Goal: Task Accomplishment & Management: Manage account settings

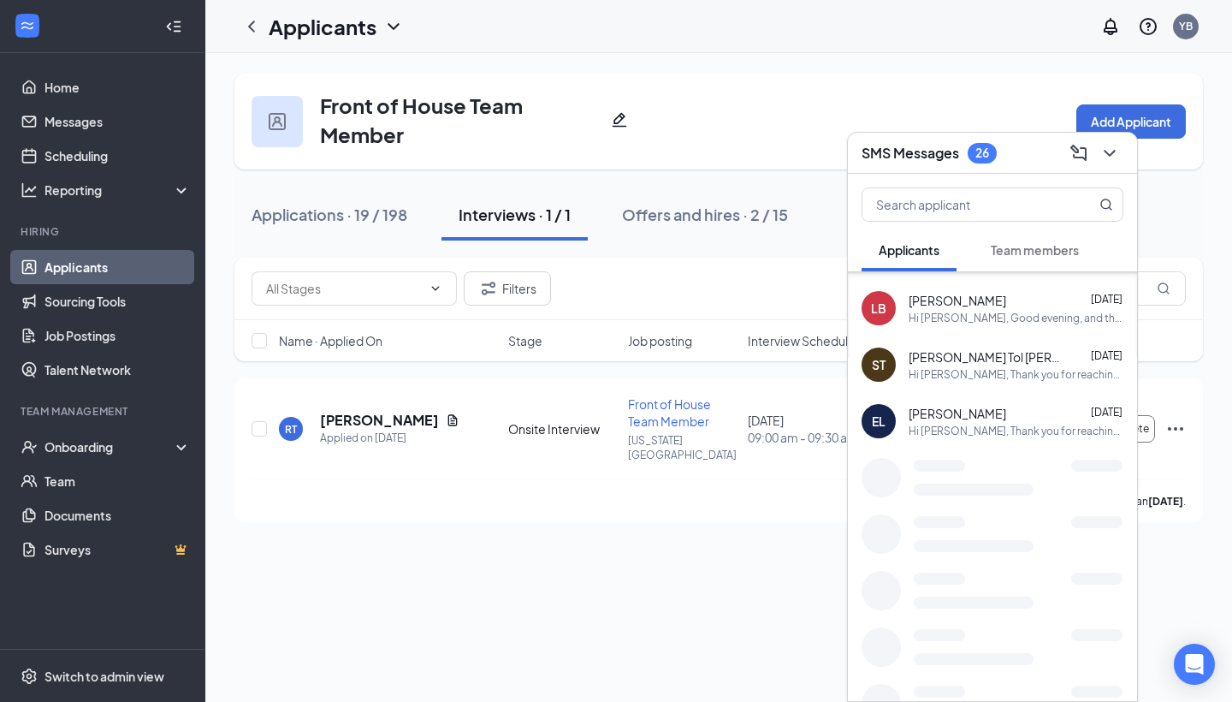
scroll to position [391, 0]
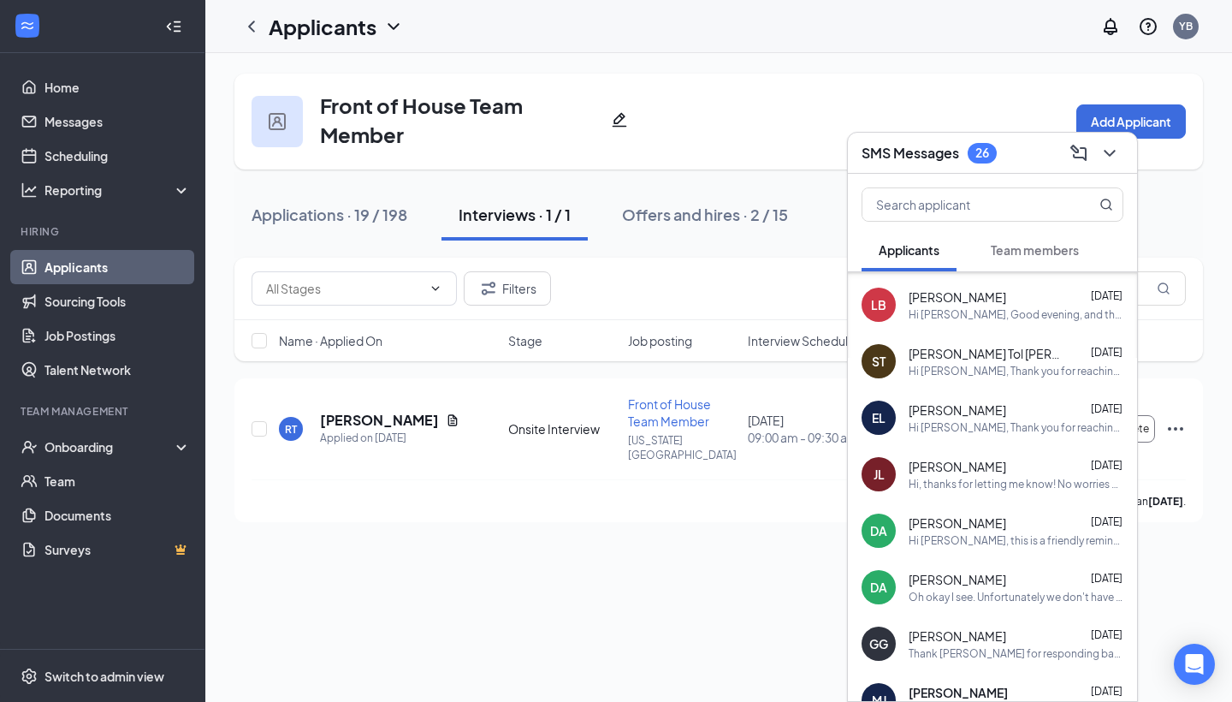
click at [1009, 539] on div "Hi [PERSON_NAME], this is a friendly reminder. Your interview with [DEMOGRAPHIC…" at bounding box center [1016, 540] width 215 height 15
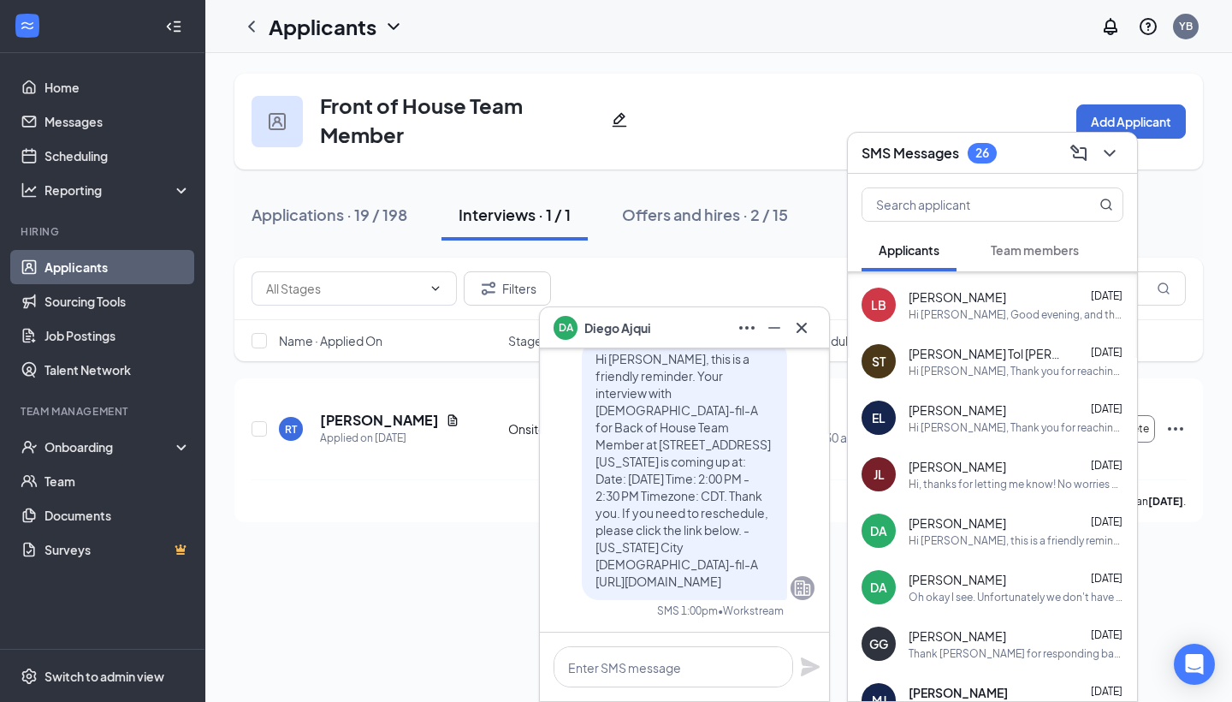
click at [608, 690] on div at bounding box center [684, 666] width 289 height 68
click at [616, 662] on textarea at bounding box center [674, 666] width 240 height 41
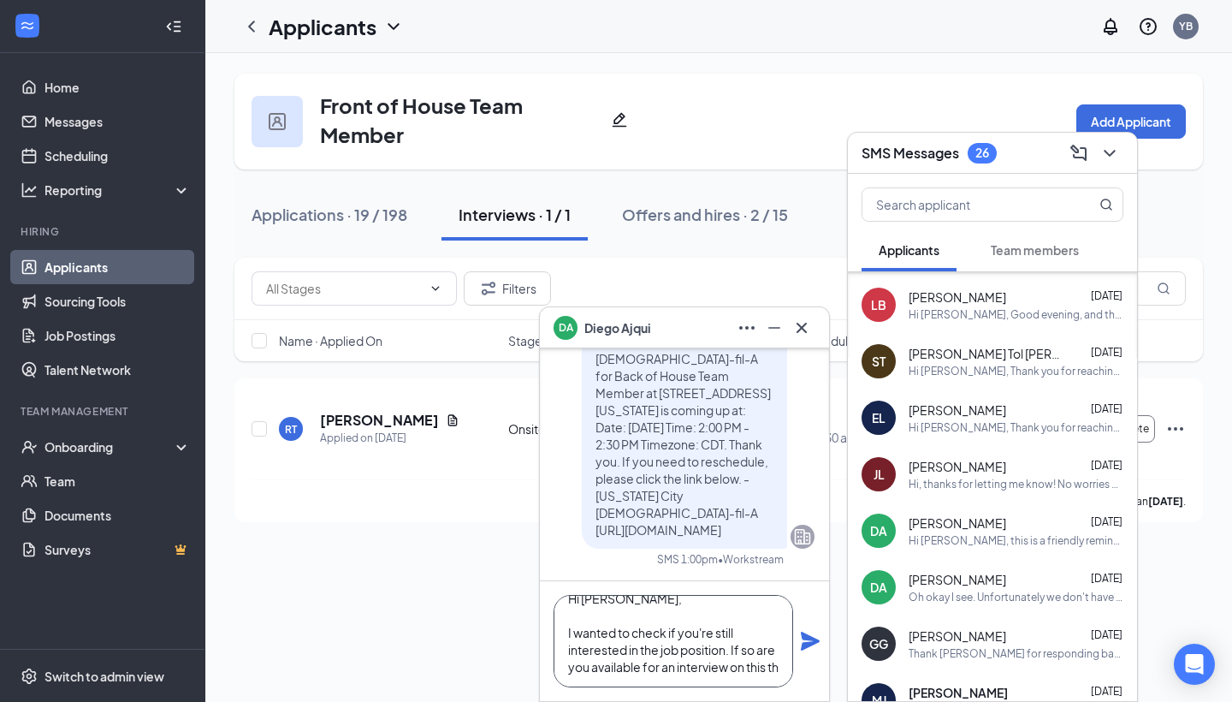
scroll to position [35, 0]
type textarea "Hi [PERSON_NAME], I wanted to check if you're still interested in the job posit…"
click at [814, 641] on icon "Plane" at bounding box center [810, 640] width 19 height 19
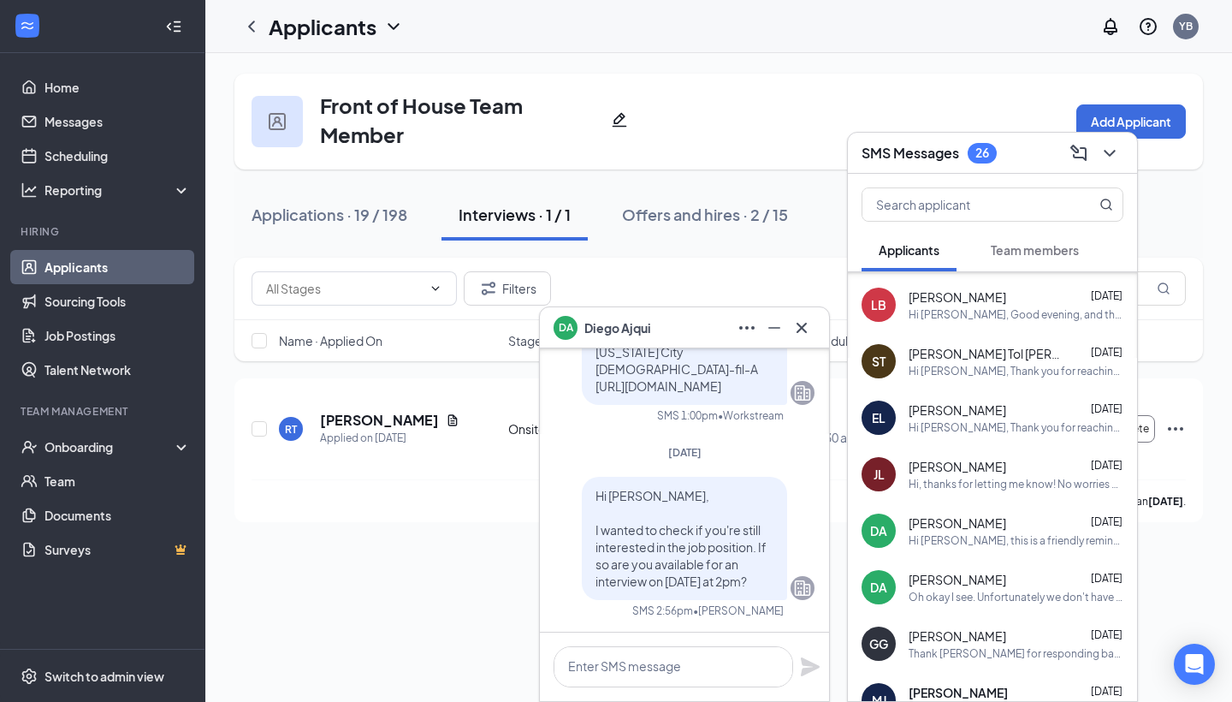
scroll to position [0, 0]
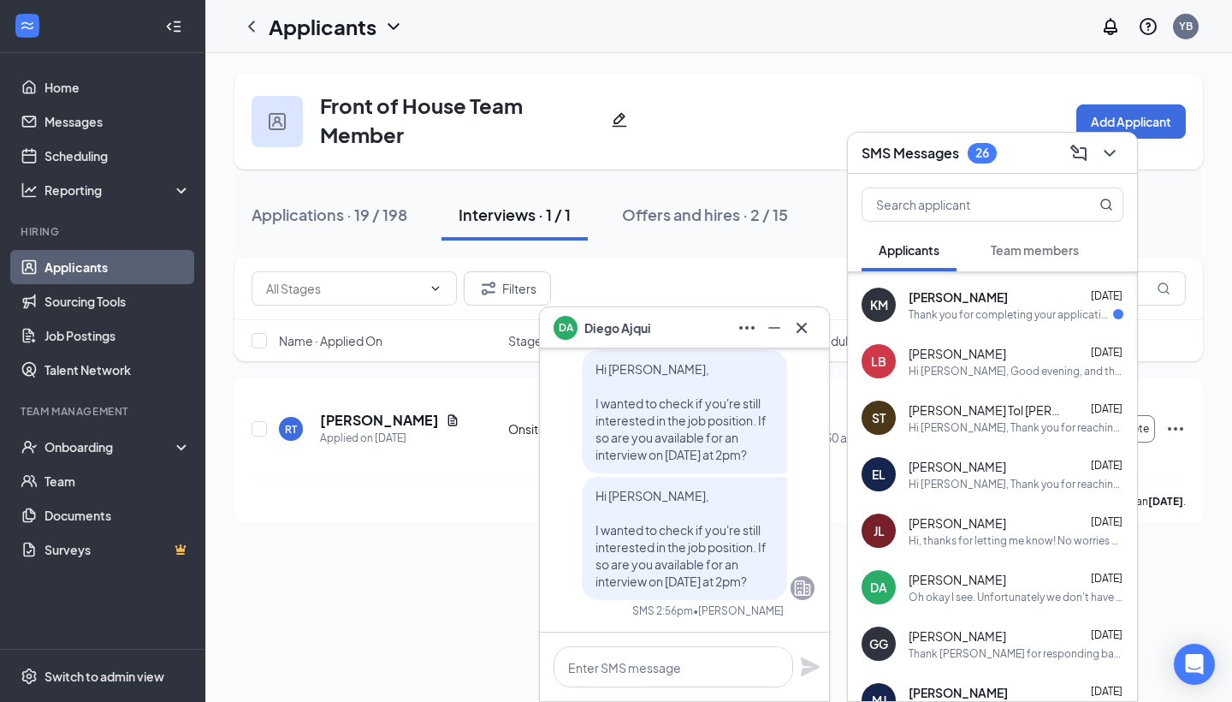
click at [815, 326] on button at bounding box center [801, 327] width 27 height 27
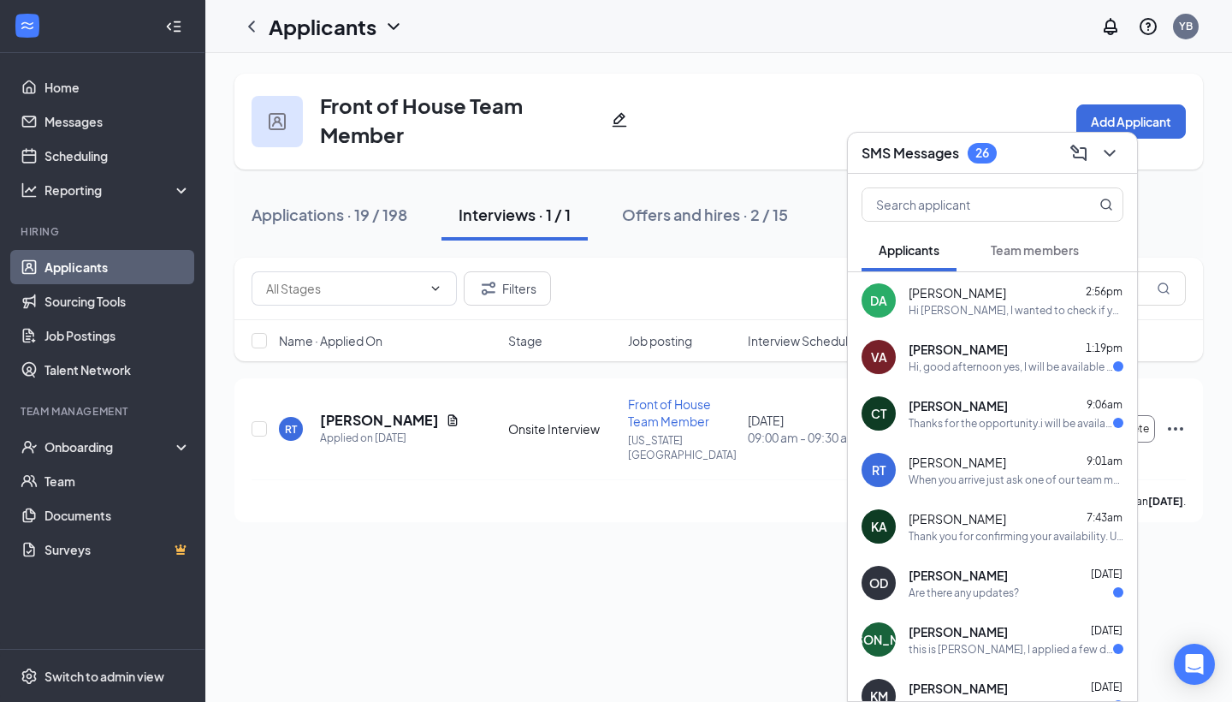
click at [1080, 379] on div "VA [PERSON_NAME] 1:19pm Hi, good afternoon yes, I will be available to do an in…" at bounding box center [992, 357] width 289 height 56
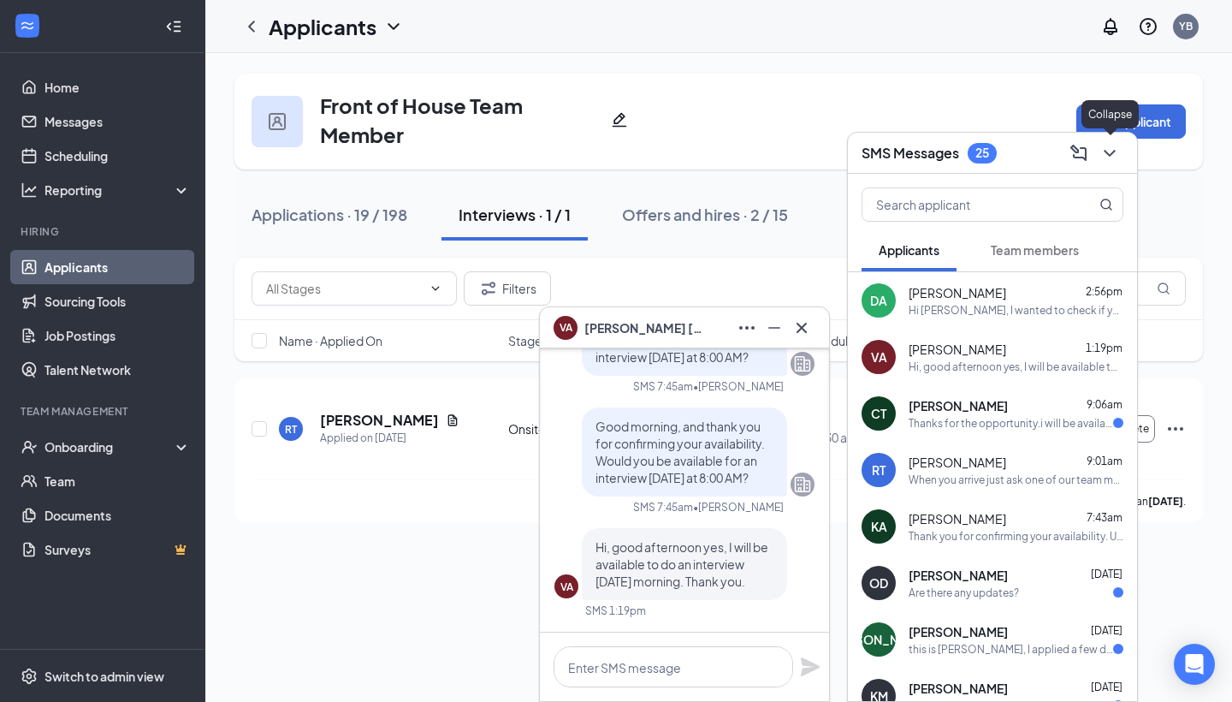
click at [1106, 158] on icon "ChevronDown" at bounding box center [1109, 153] width 21 height 21
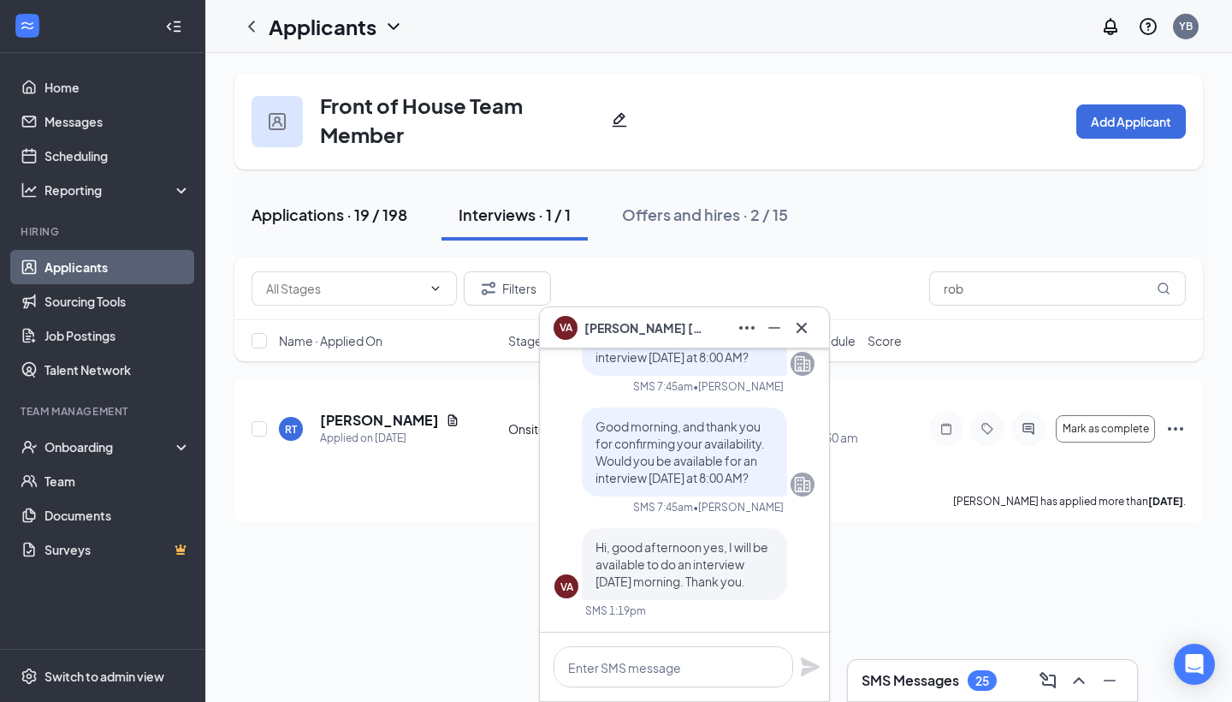
click at [378, 222] on div "Applications · 19 / 198" at bounding box center [330, 214] width 156 height 21
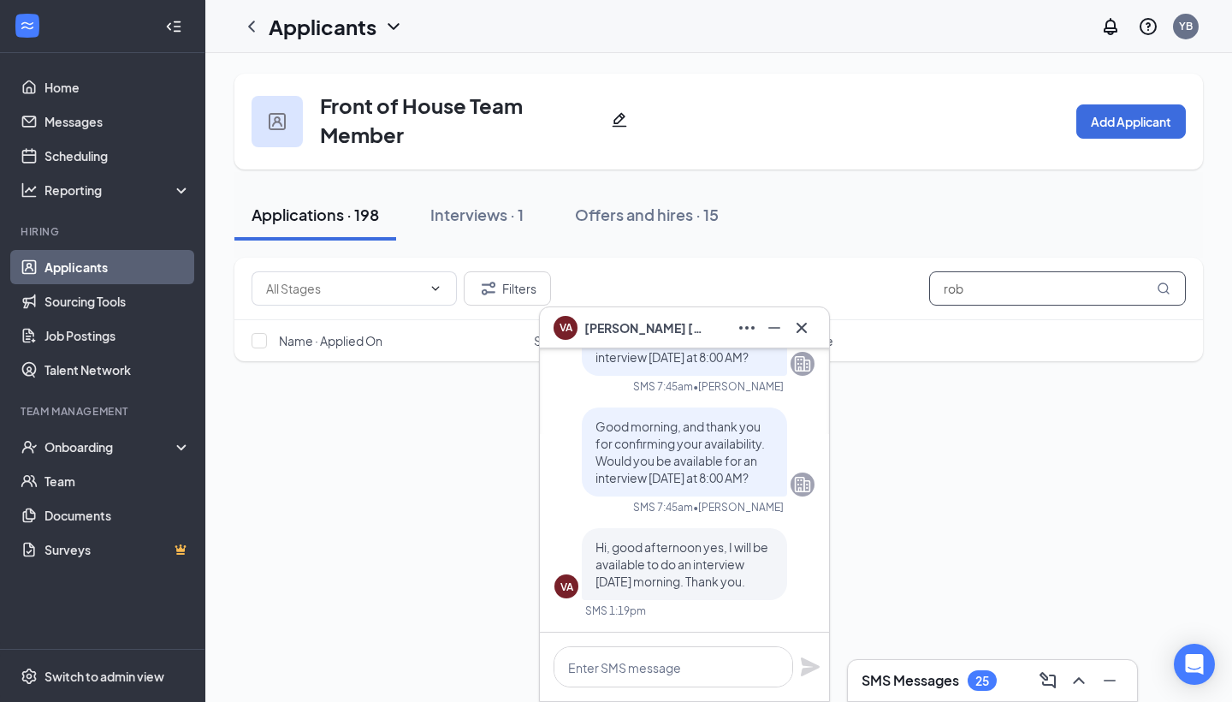
click at [994, 289] on input "rob" at bounding box center [1057, 288] width 257 height 34
type input "r"
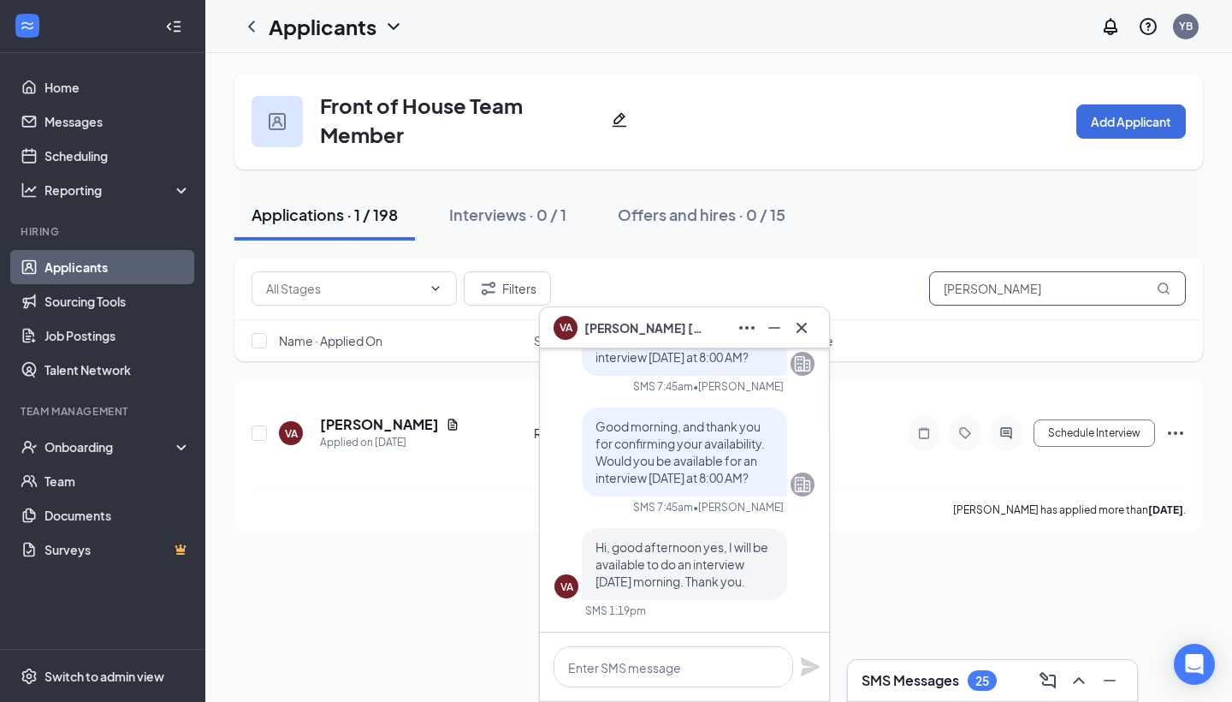
type input "[PERSON_NAME]"
drag, startPoint x: 963, startPoint y: 317, endPoint x: 1058, endPoint y: 421, distance: 141.7
click at [1058, 421] on button "Schedule Interview" at bounding box center [1095, 432] width 122 height 27
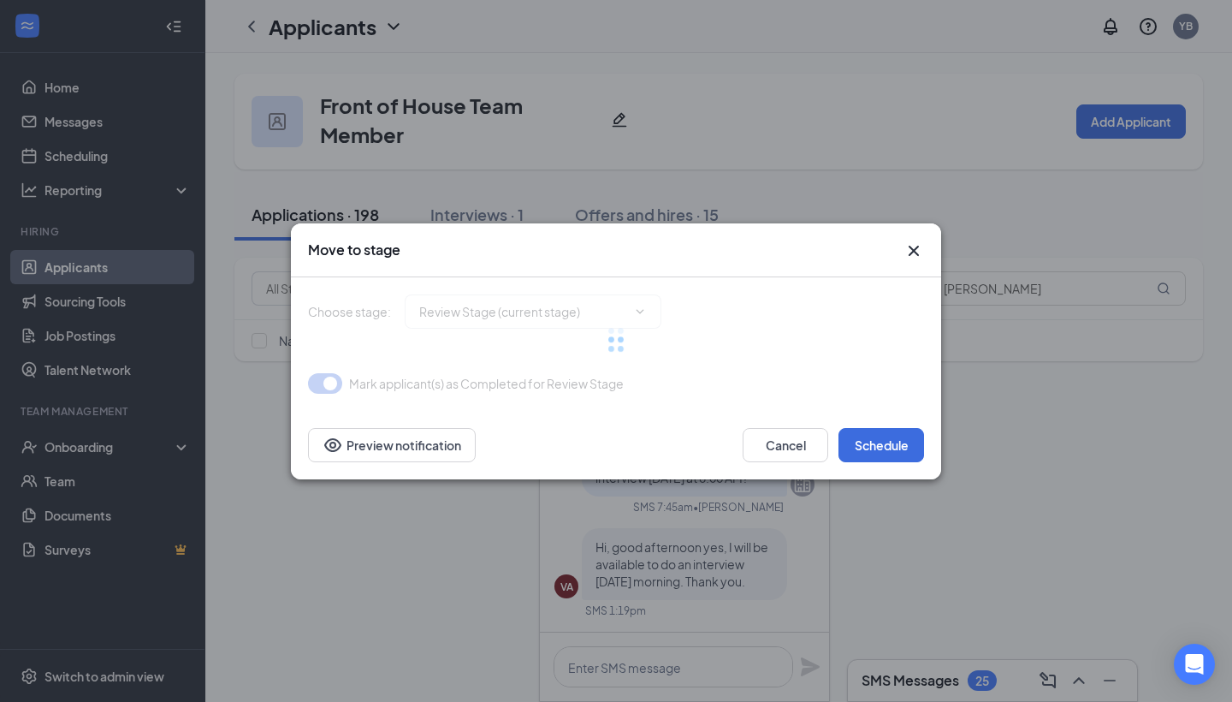
type input "Onsite Interview (next stage)"
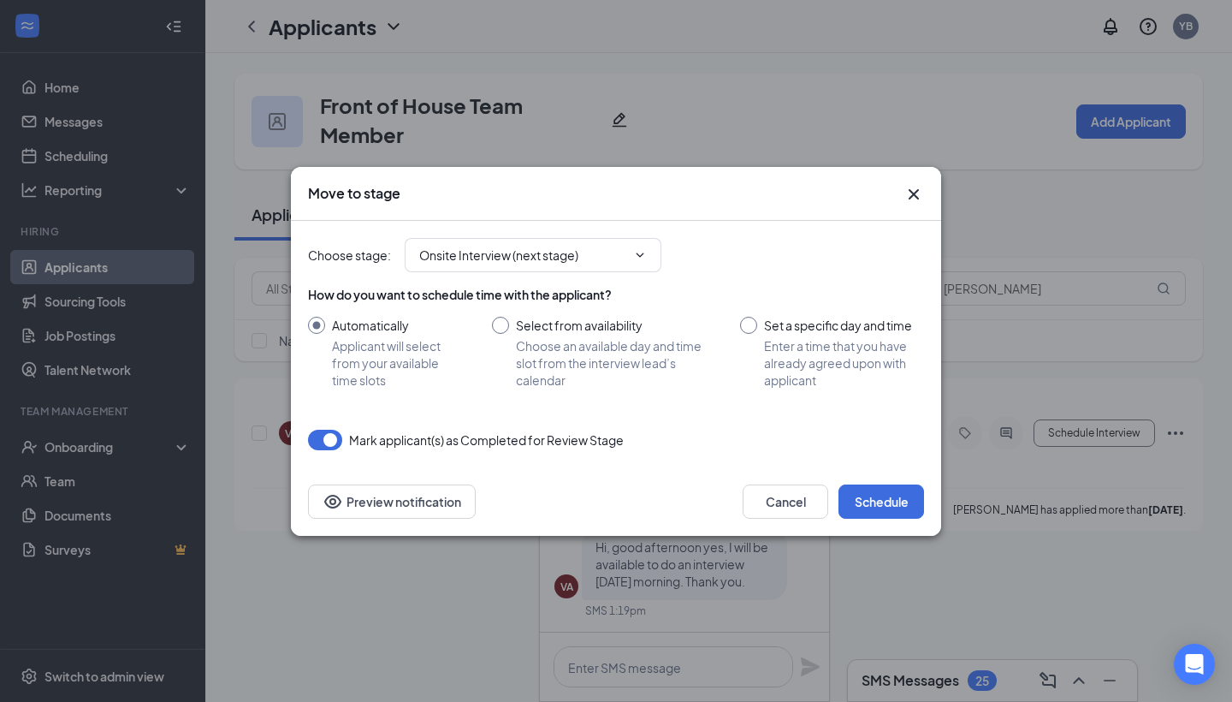
click at [758, 318] on div "Set a specific day and time Enter a time that you have already agreed upon with…" at bounding box center [832, 353] width 184 height 72
click at [756, 329] on div at bounding box center [748, 325] width 17 height 17
click at [744, 322] on input "Set a specific day and time Enter a time that you have already agreed upon with…" at bounding box center [832, 353] width 184 height 72
radio input "true"
radio input "false"
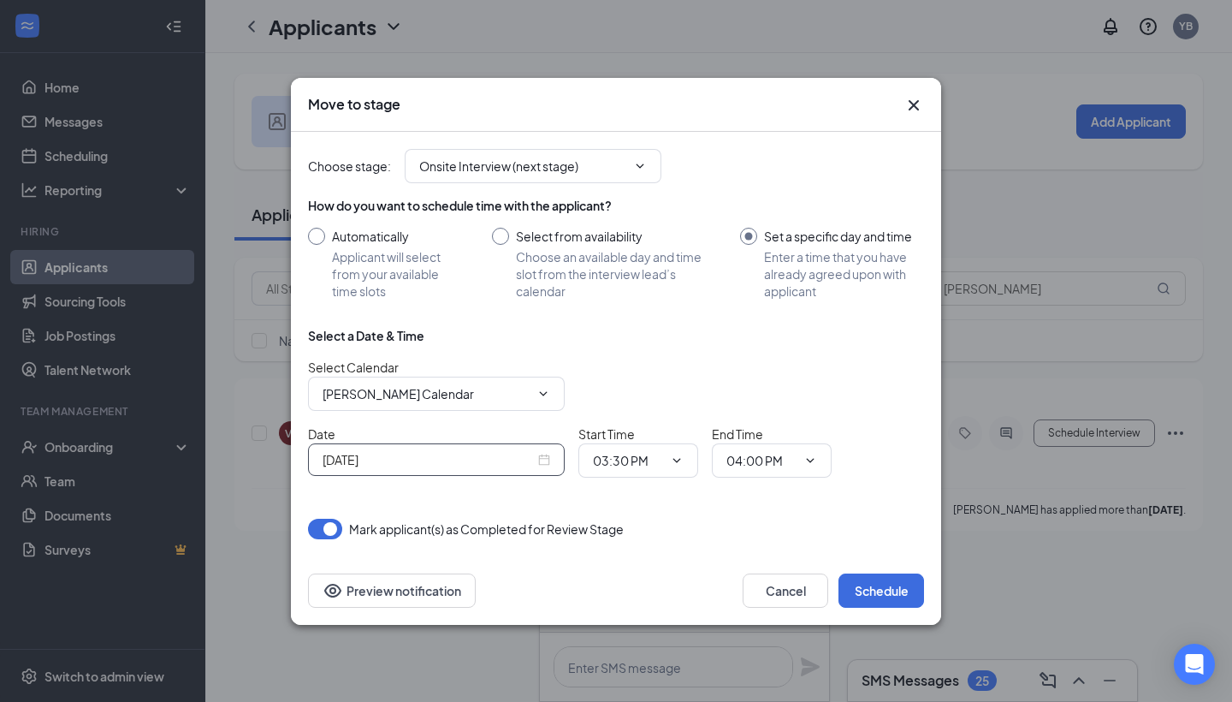
click at [543, 459] on div "[DATE]" at bounding box center [437, 459] width 228 height 19
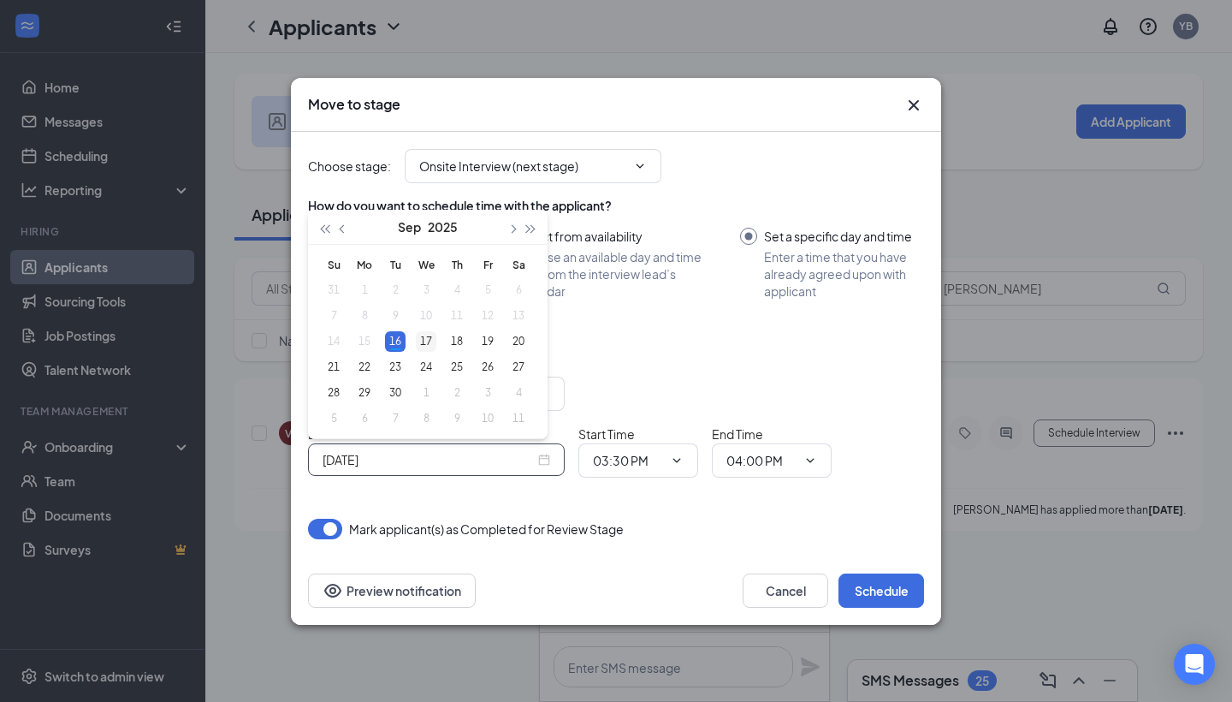
type input "[DATE]"
click at [424, 339] on div "17" at bounding box center [426, 341] width 21 height 21
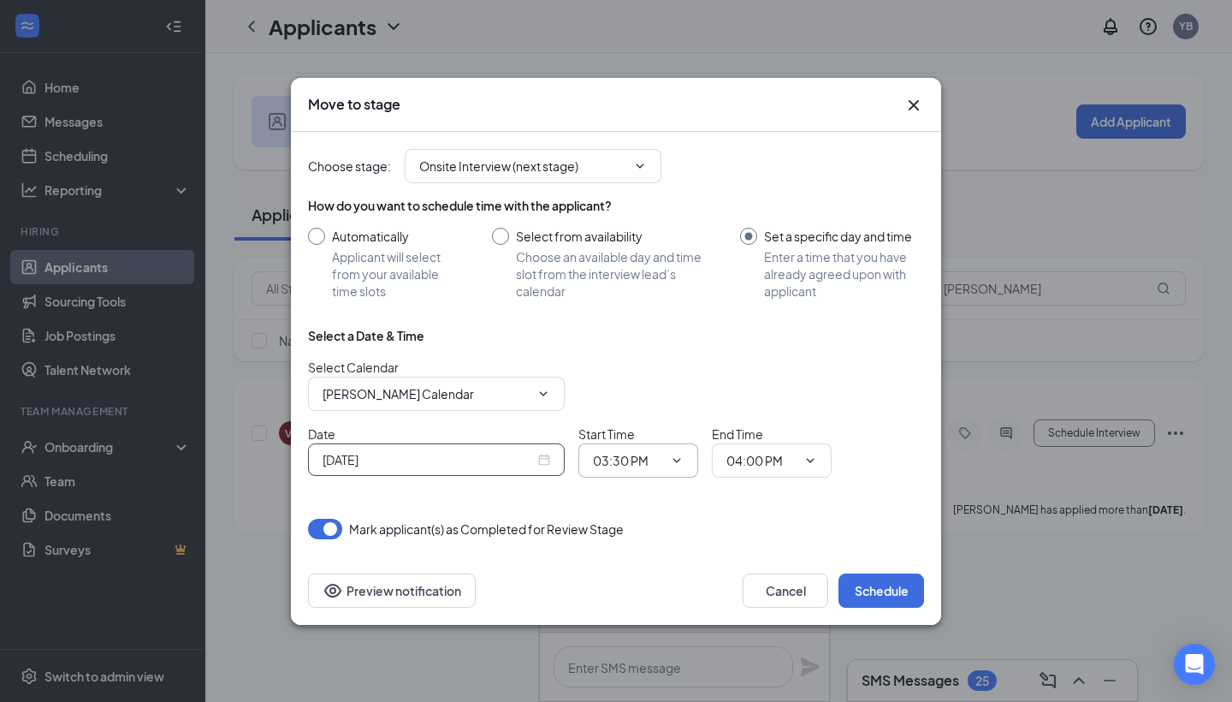
click at [666, 465] on span "03:30 PM" at bounding box center [638, 460] width 120 height 34
click at [684, 456] on span "03:30 PM" at bounding box center [638, 460] width 120 height 34
click at [670, 460] on icon "ChevronDown" at bounding box center [677, 460] width 14 height 14
click at [676, 461] on icon "ChevronDown" at bounding box center [677, 460] width 8 height 4
click at [828, 465] on span "04:00 PM" at bounding box center [772, 460] width 120 height 34
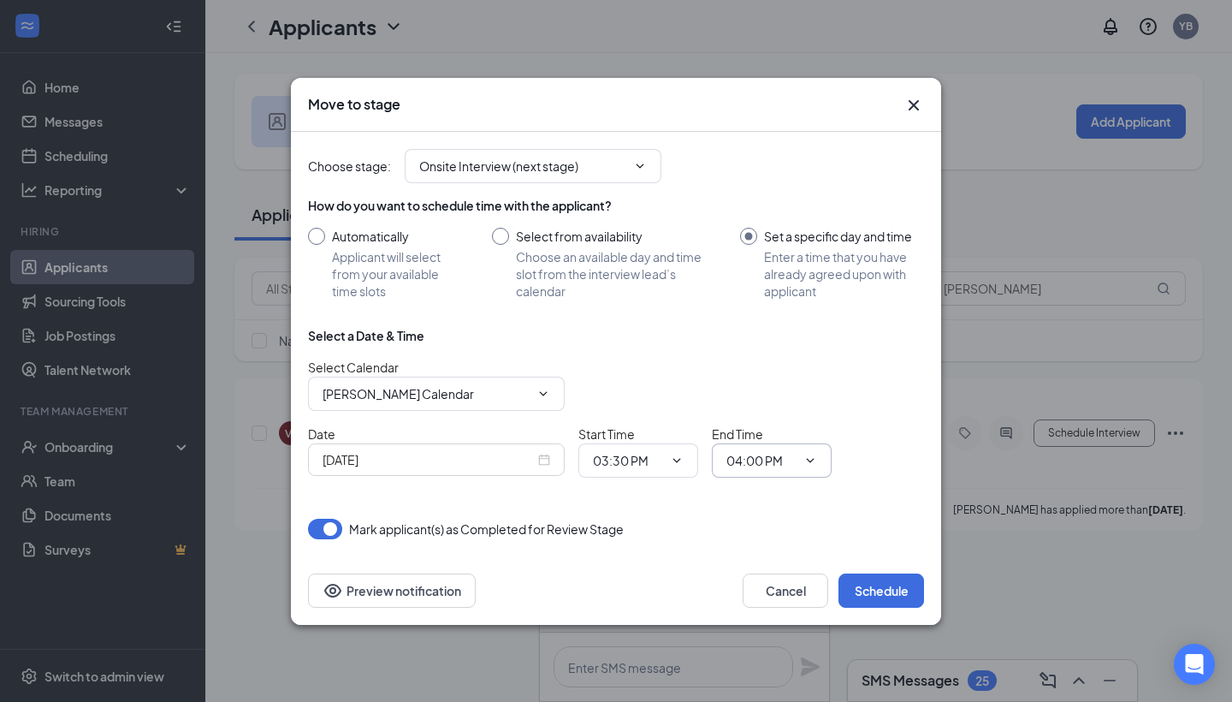
click at [815, 459] on icon "ChevronDown" at bounding box center [810, 460] width 14 height 14
click at [671, 455] on icon "ChevronDown" at bounding box center [677, 460] width 14 height 14
click at [636, 446] on span "03:30 PM" at bounding box center [638, 460] width 120 height 34
click at [625, 463] on input "03:30 PM" at bounding box center [628, 460] width 70 height 19
click at [641, 459] on input "03:30 PM" at bounding box center [628, 460] width 70 height 19
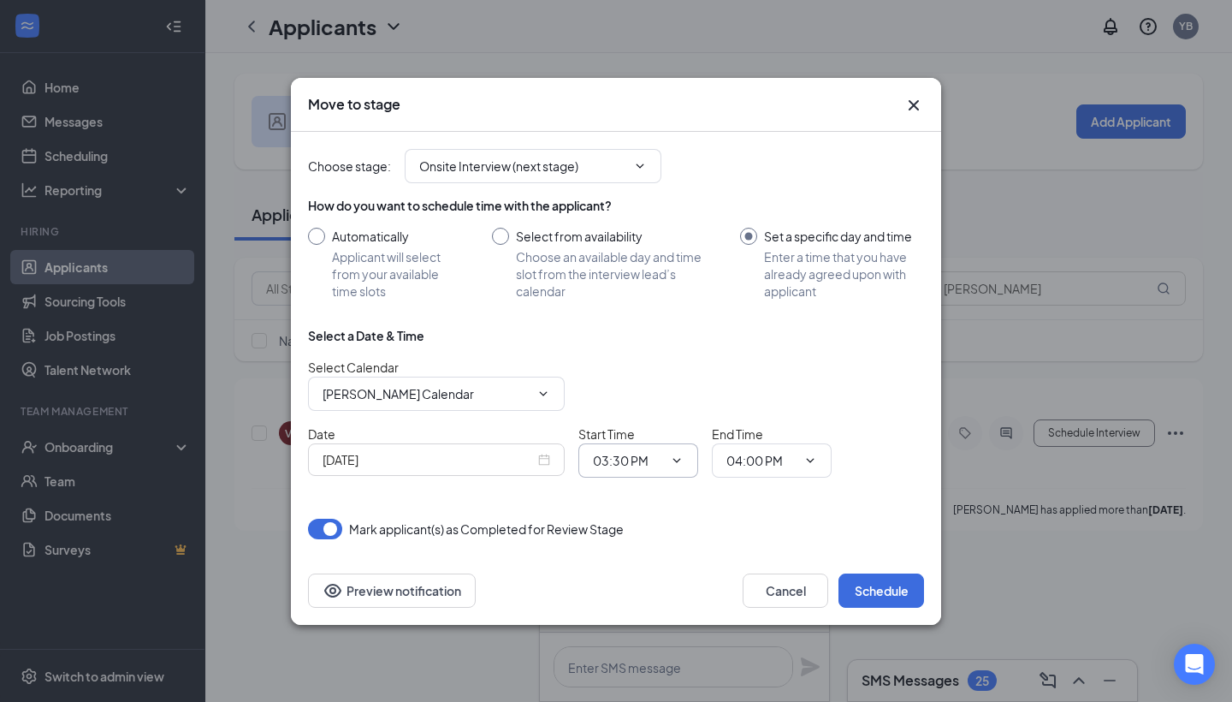
click at [639, 459] on input "03:30 PM" at bounding box center [628, 460] width 70 height 19
click at [641, 323] on div "08:00 AM" at bounding box center [632, 321] width 50 height 19
type input "08:00 AM"
click at [770, 466] on input "04:00 PM" at bounding box center [761, 460] width 70 height 19
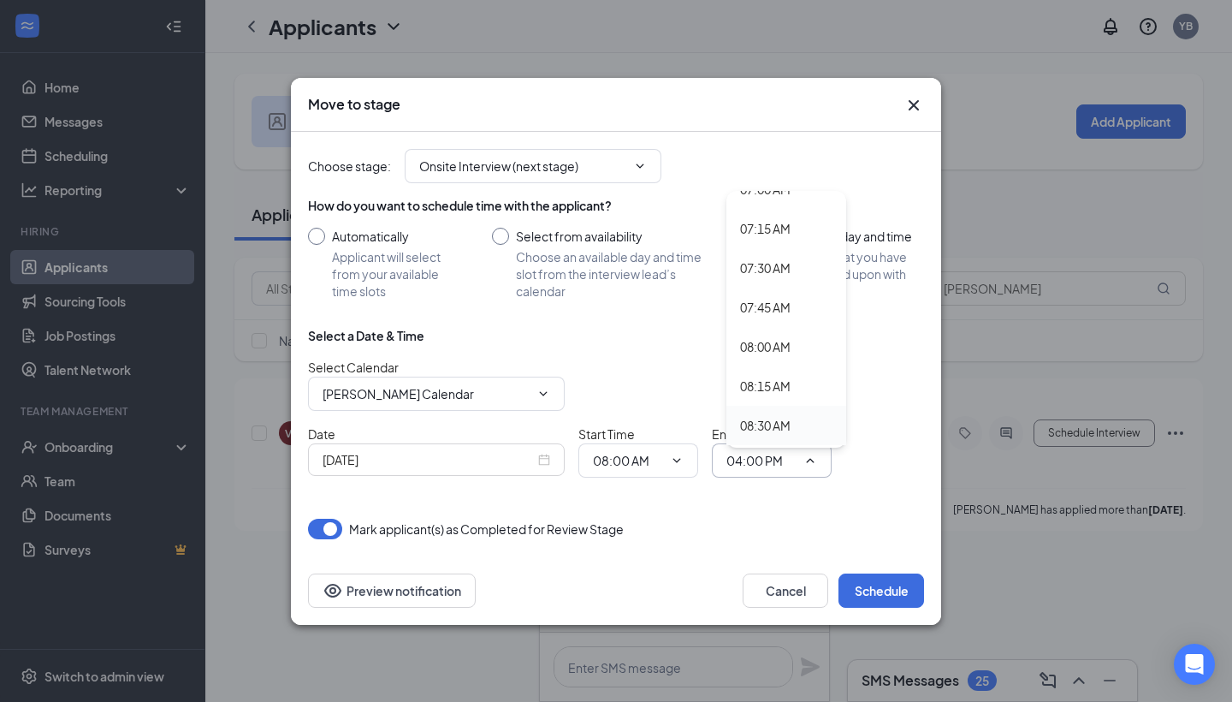
scroll to position [1150, 0]
click at [773, 412] on div "08:30 AM" at bounding box center [786, 398] width 120 height 39
type input "08:30 AM"
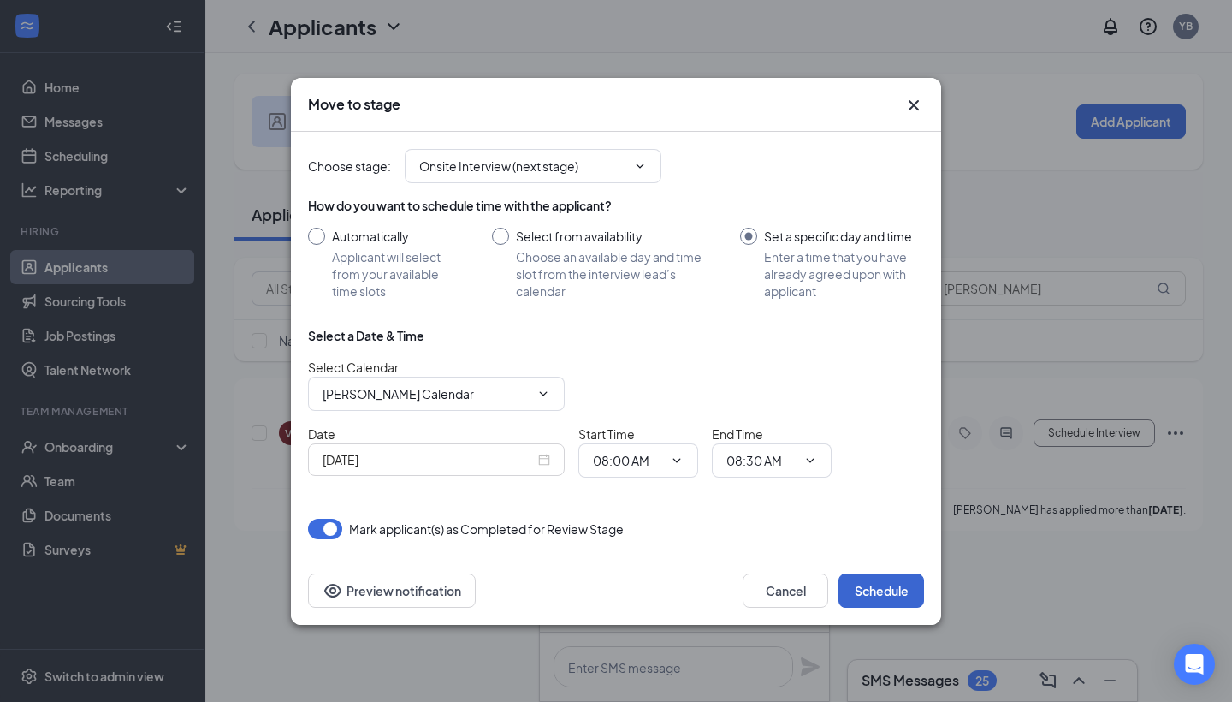
click at [884, 594] on button "Schedule" at bounding box center [882, 590] width 86 height 34
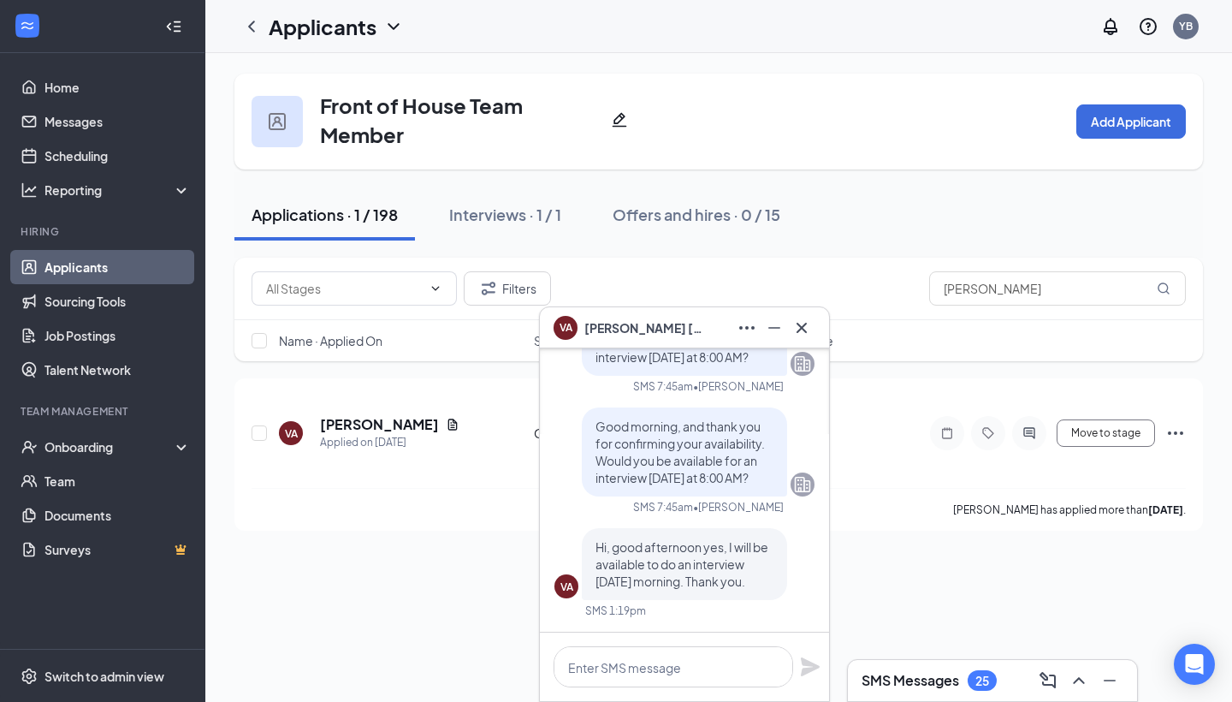
click at [925, 679] on h3 "SMS Messages" at bounding box center [911, 680] width 98 height 19
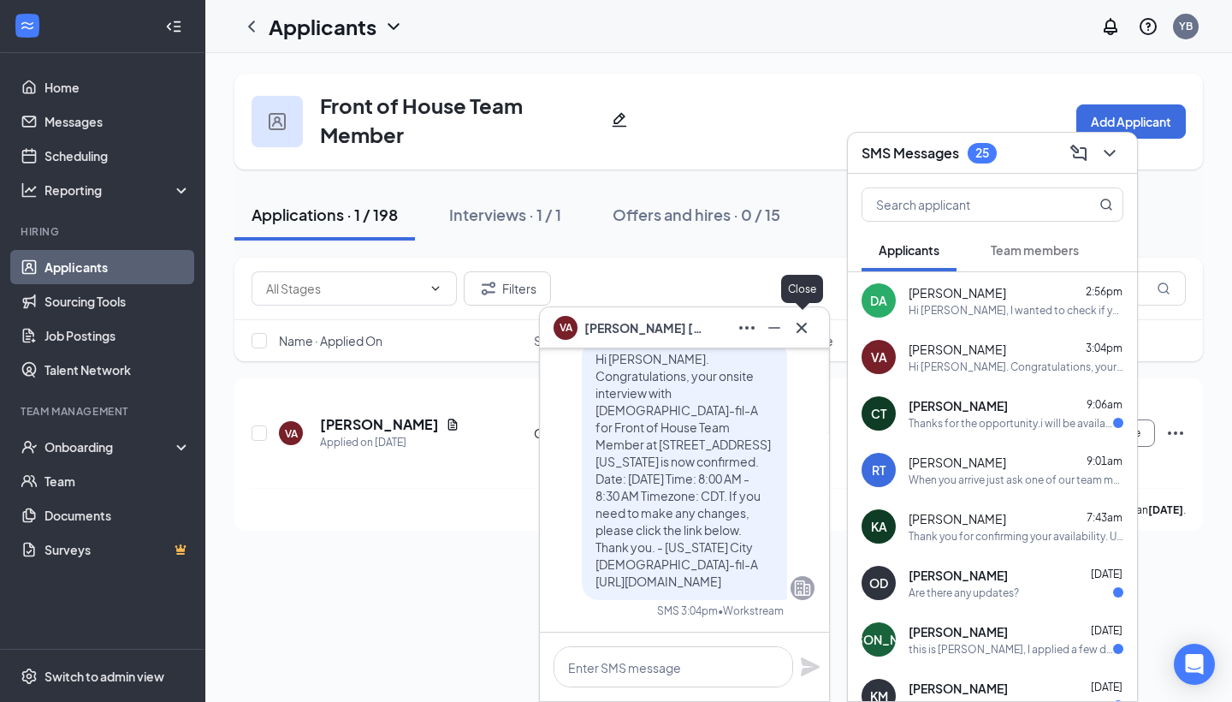
click at [807, 328] on icon "Cross" at bounding box center [801, 327] width 21 height 21
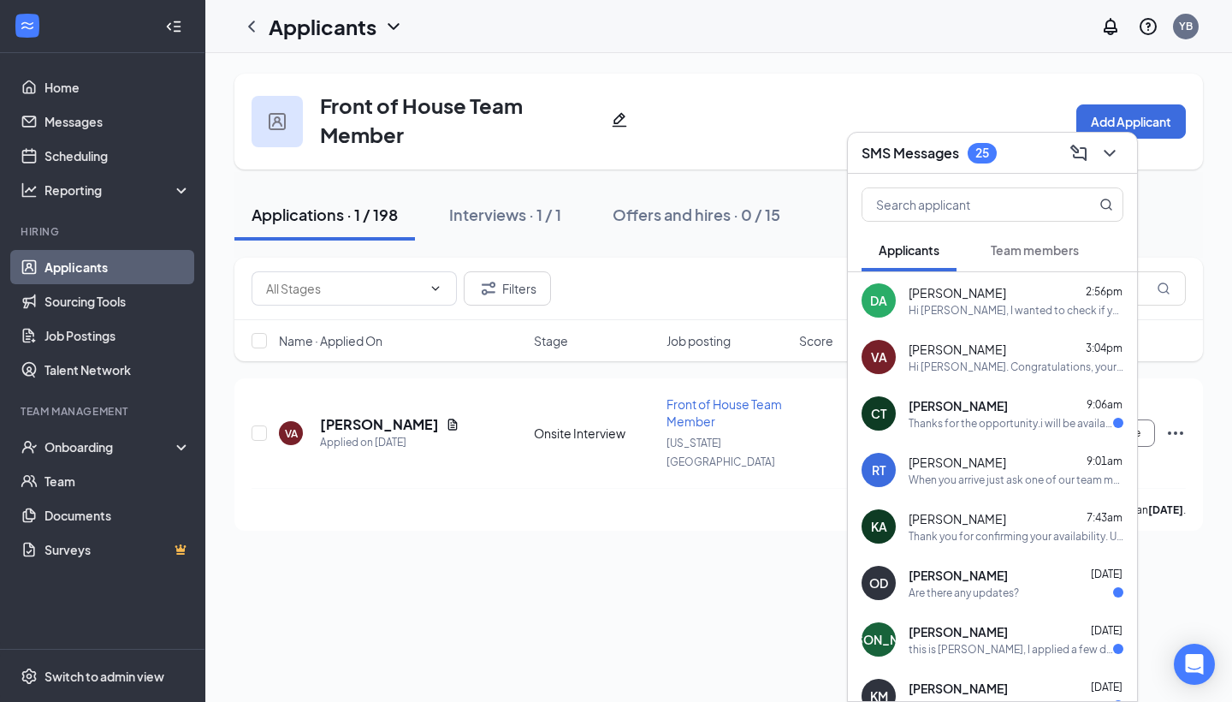
click at [982, 408] on div "[PERSON_NAME] 9:06am" at bounding box center [1016, 405] width 215 height 17
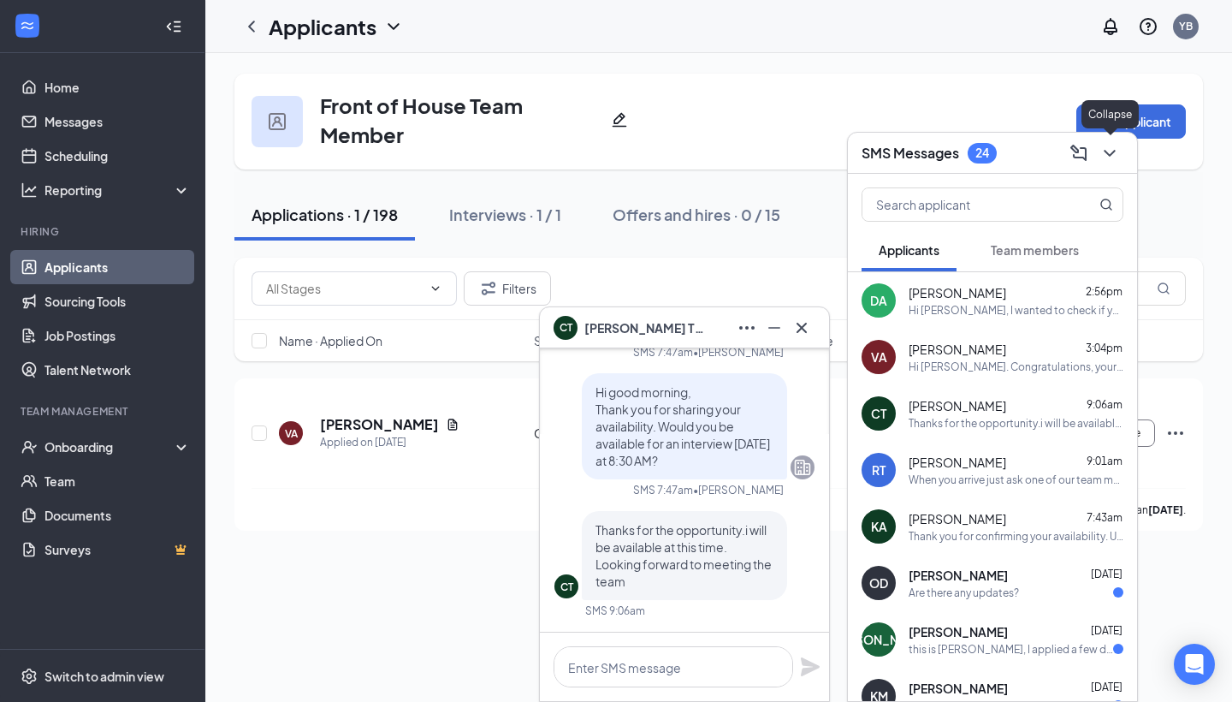
click at [1110, 161] on icon "ChevronDown" at bounding box center [1109, 153] width 21 height 21
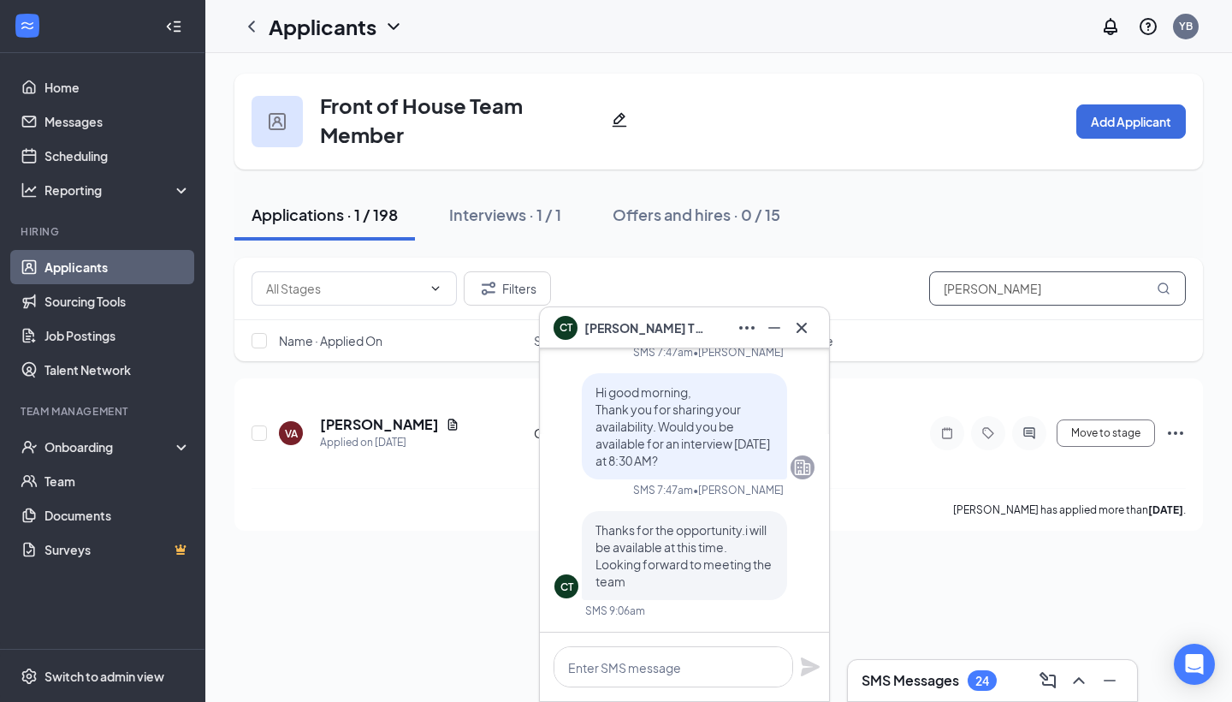
click at [1000, 287] on input "[PERSON_NAME]" at bounding box center [1057, 288] width 257 height 34
type input "V"
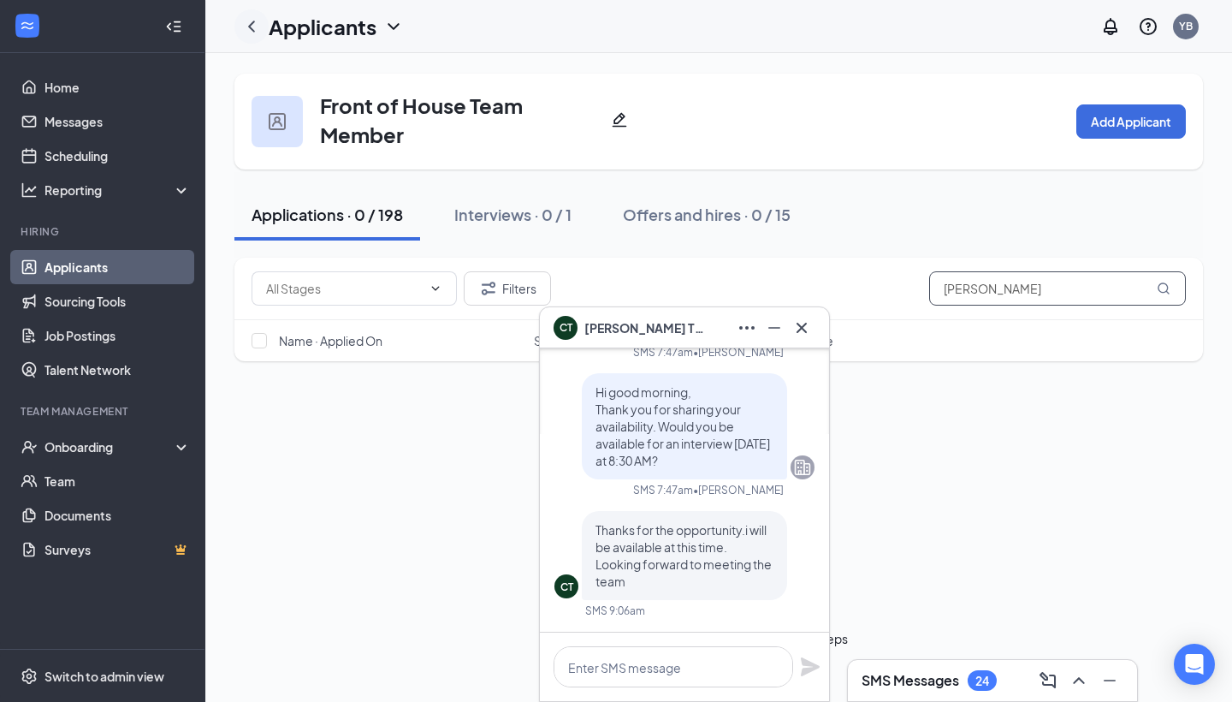
type input "[PERSON_NAME]"
click at [247, 29] on icon "ChevronLeft" at bounding box center [251, 26] width 21 height 21
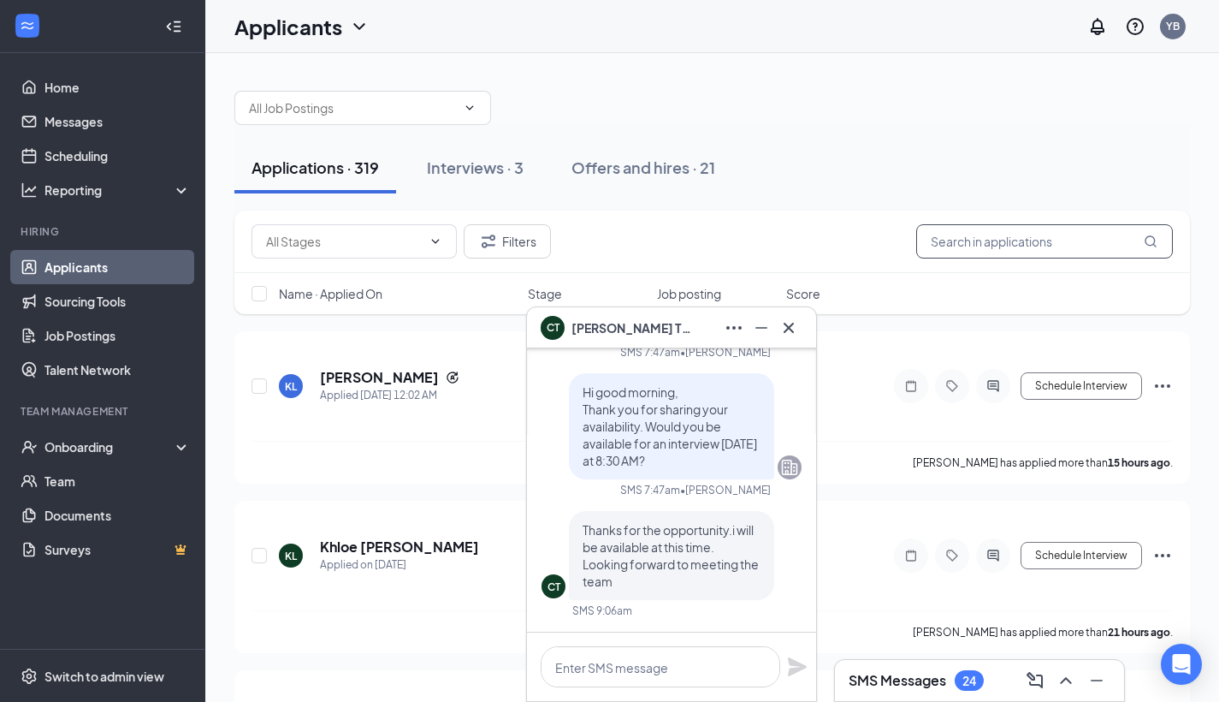
click at [989, 240] on input "text" at bounding box center [1044, 241] width 257 height 34
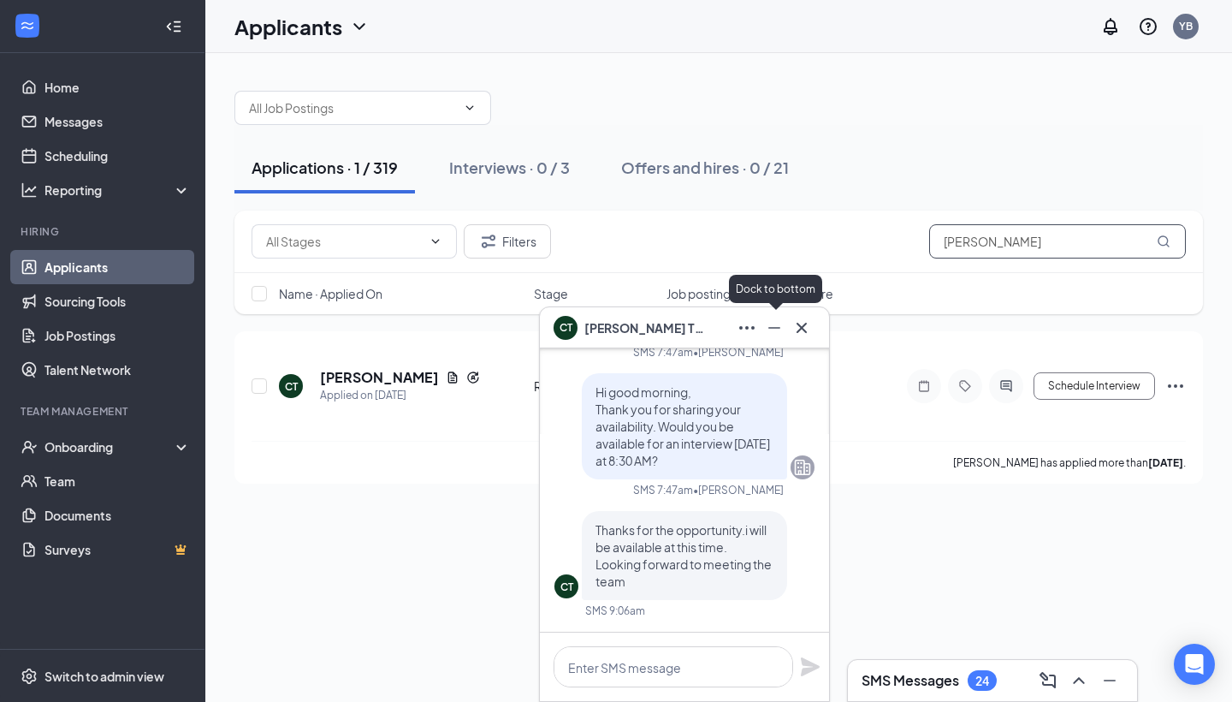
type input "[PERSON_NAME]"
click at [772, 323] on icon "Minimize" at bounding box center [774, 327] width 21 height 21
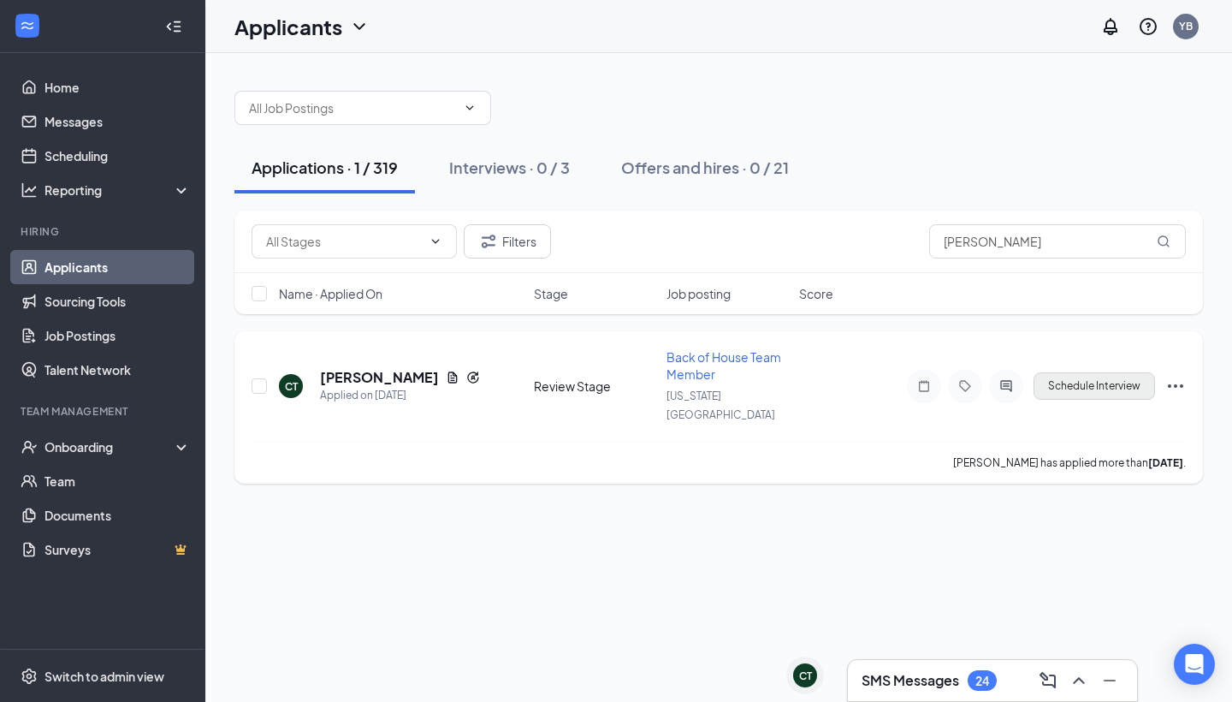
click at [1071, 374] on button "Schedule Interview" at bounding box center [1095, 385] width 122 height 27
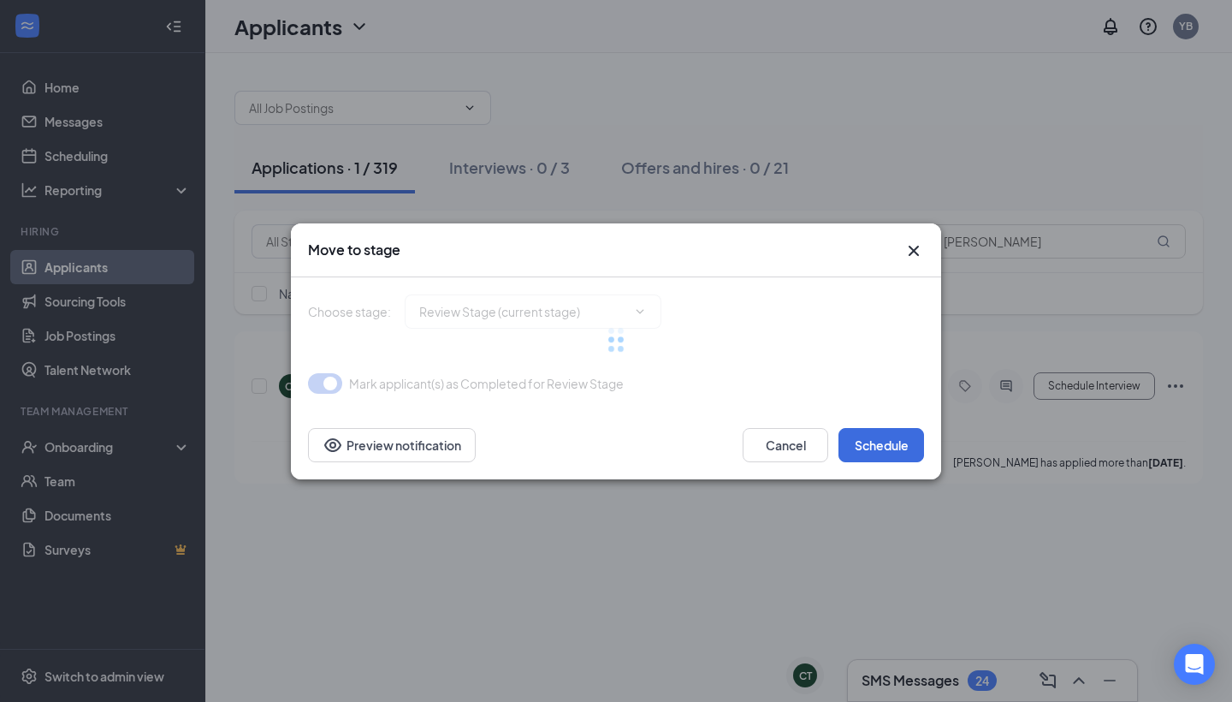
type input "Onsite Interview (next stage)"
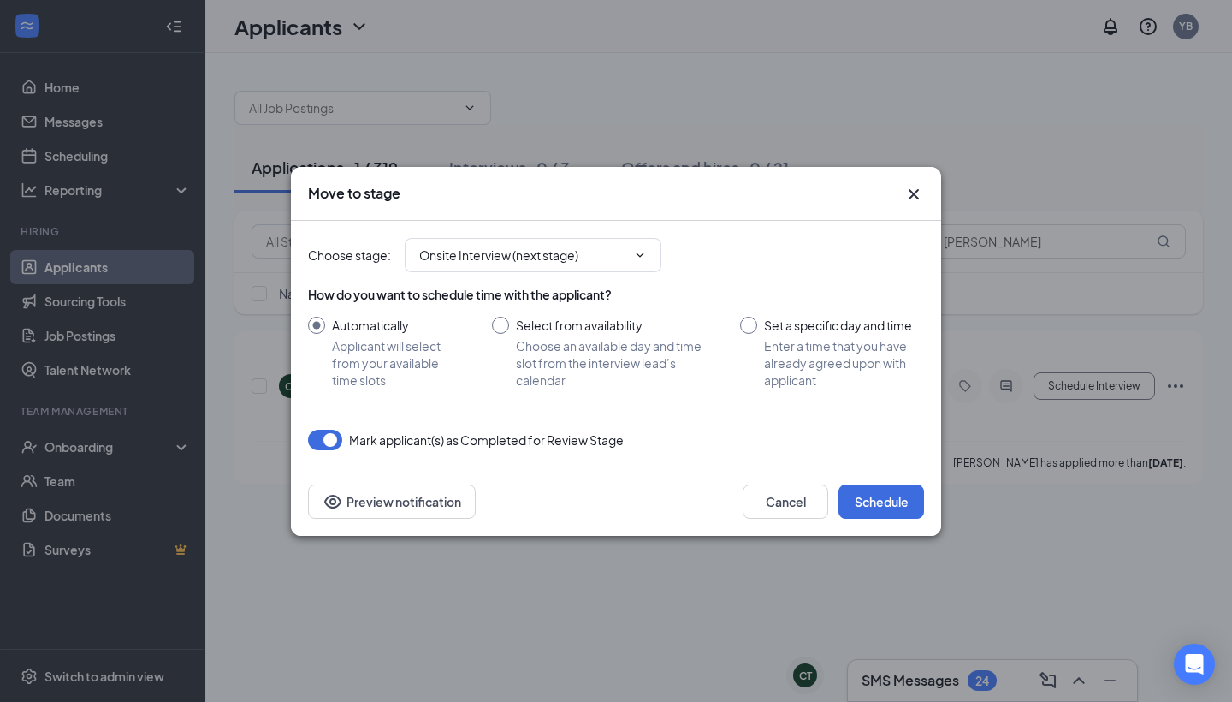
click at [751, 322] on div at bounding box center [748, 325] width 17 height 17
click at [755, 327] on div at bounding box center [748, 325] width 17 height 17
click at [748, 327] on div at bounding box center [748, 325] width 17 height 17
click at [753, 323] on div at bounding box center [748, 325] width 17 height 17
click at [749, 323] on input "Set a specific day and time Enter a time that you have already agreed upon with…" at bounding box center [832, 353] width 184 height 72
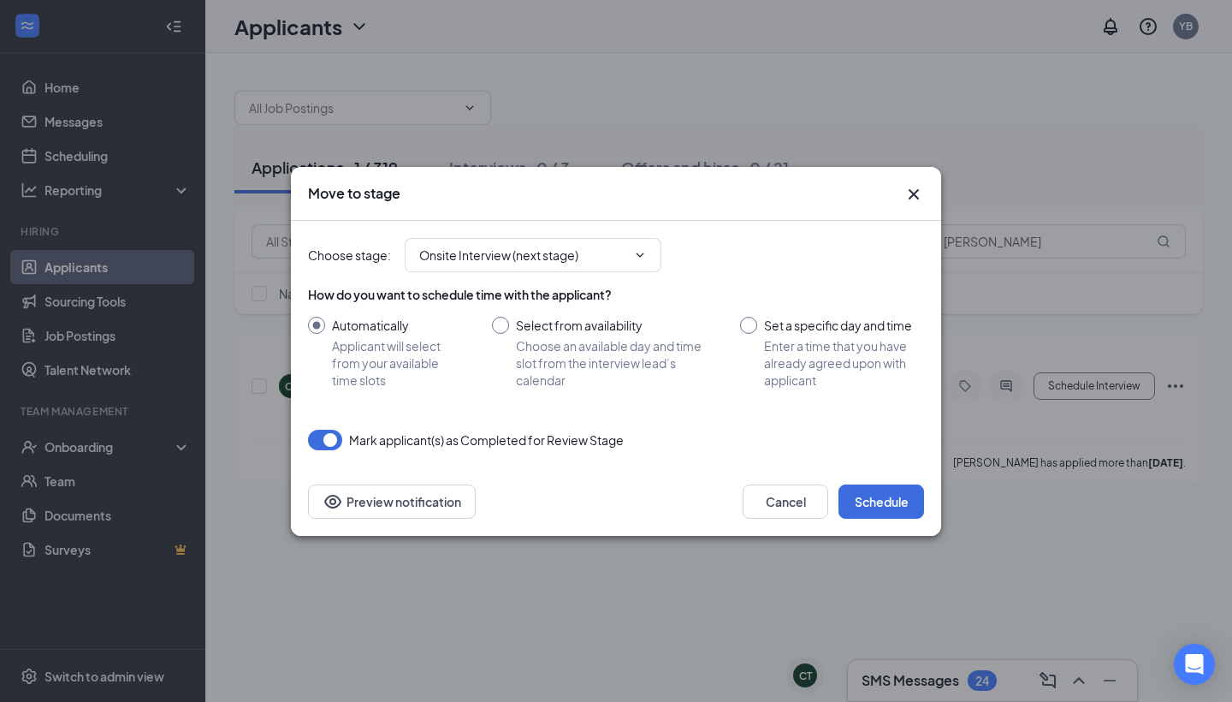
radio input "true"
radio input "false"
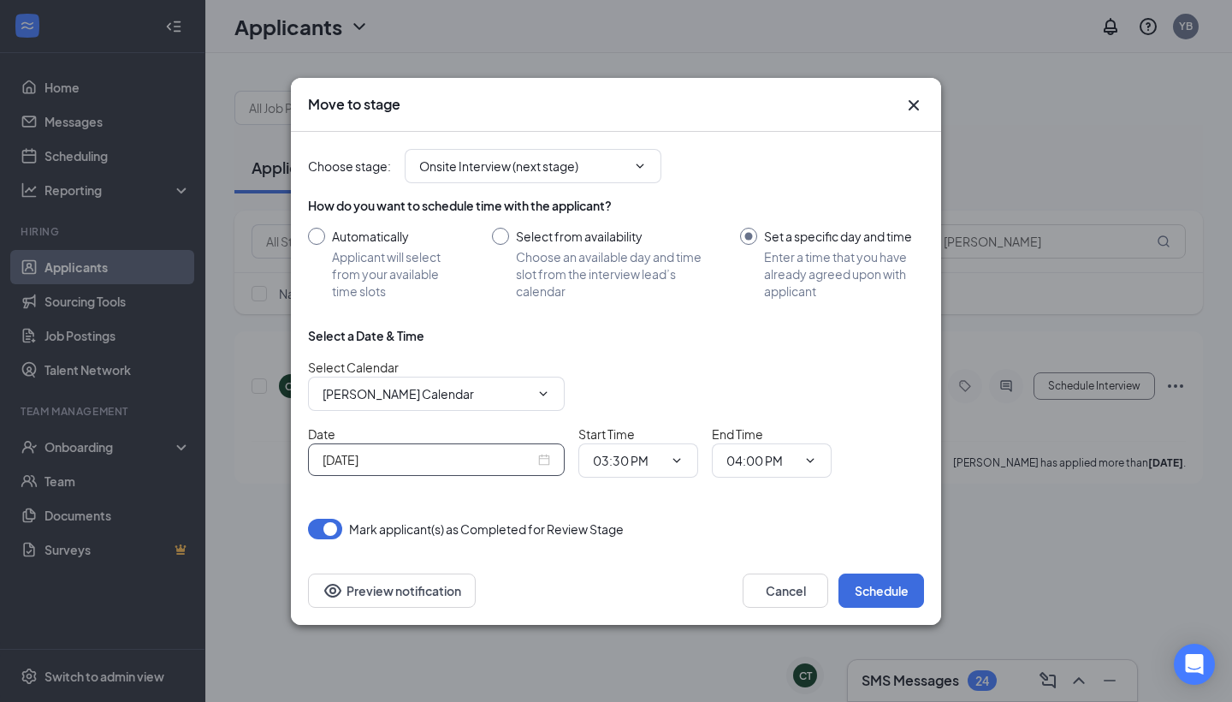
click at [544, 461] on div "[DATE]" at bounding box center [437, 459] width 228 height 19
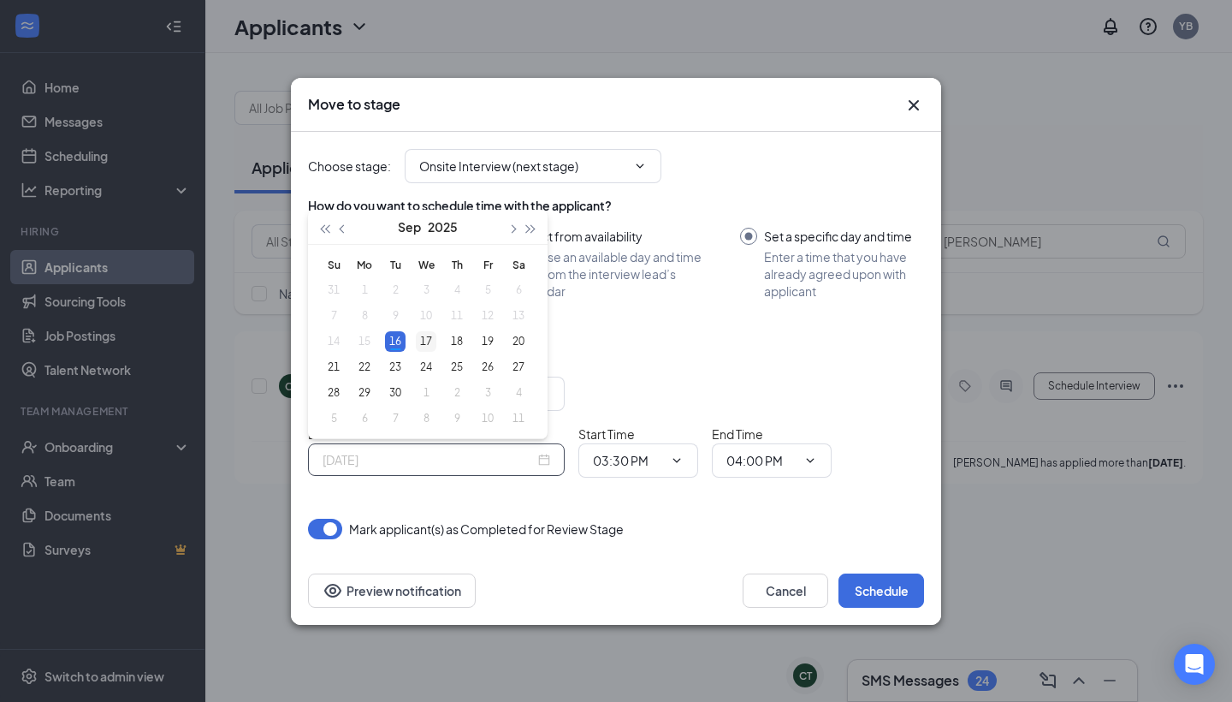
type input "[DATE]"
click at [420, 346] on div "17" at bounding box center [426, 341] width 21 height 21
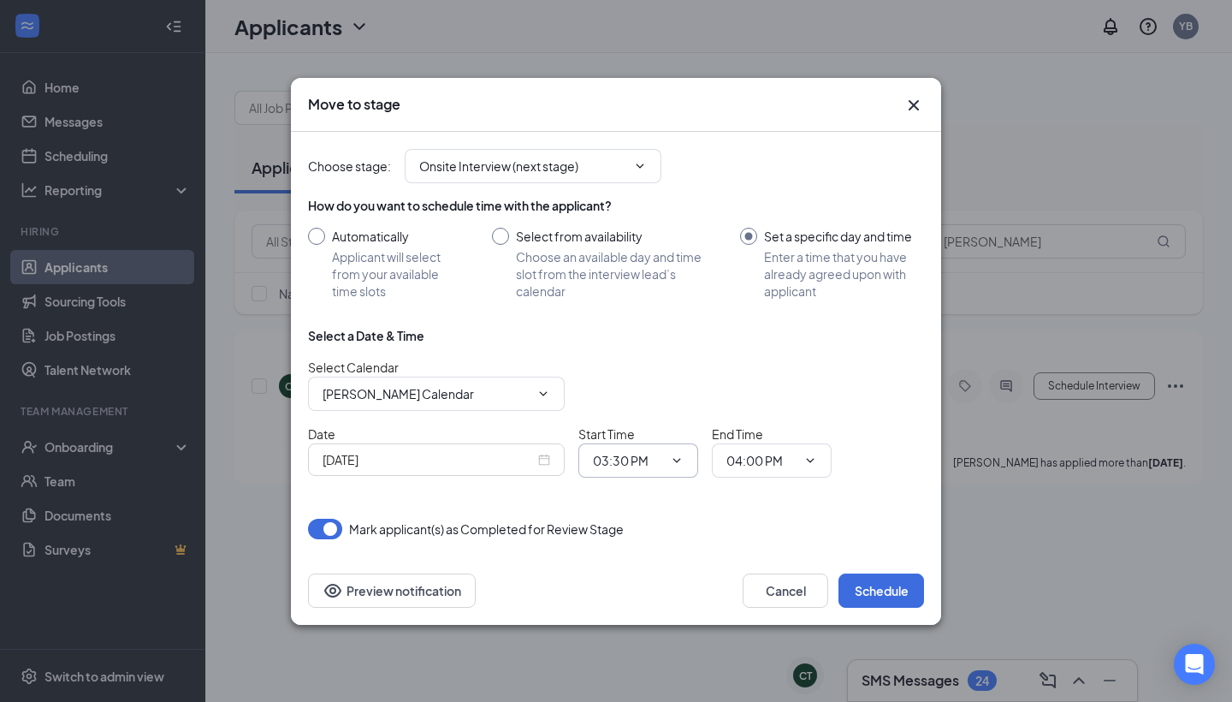
click at [667, 459] on span at bounding box center [675, 460] width 17 height 14
click at [675, 460] on icon "ChevronDown" at bounding box center [677, 460] width 8 height 4
click at [615, 461] on input "03:30 PM" at bounding box center [628, 460] width 70 height 19
click at [648, 289] on div "08:30 AM" at bounding box center [632, 285] width 50 height 19
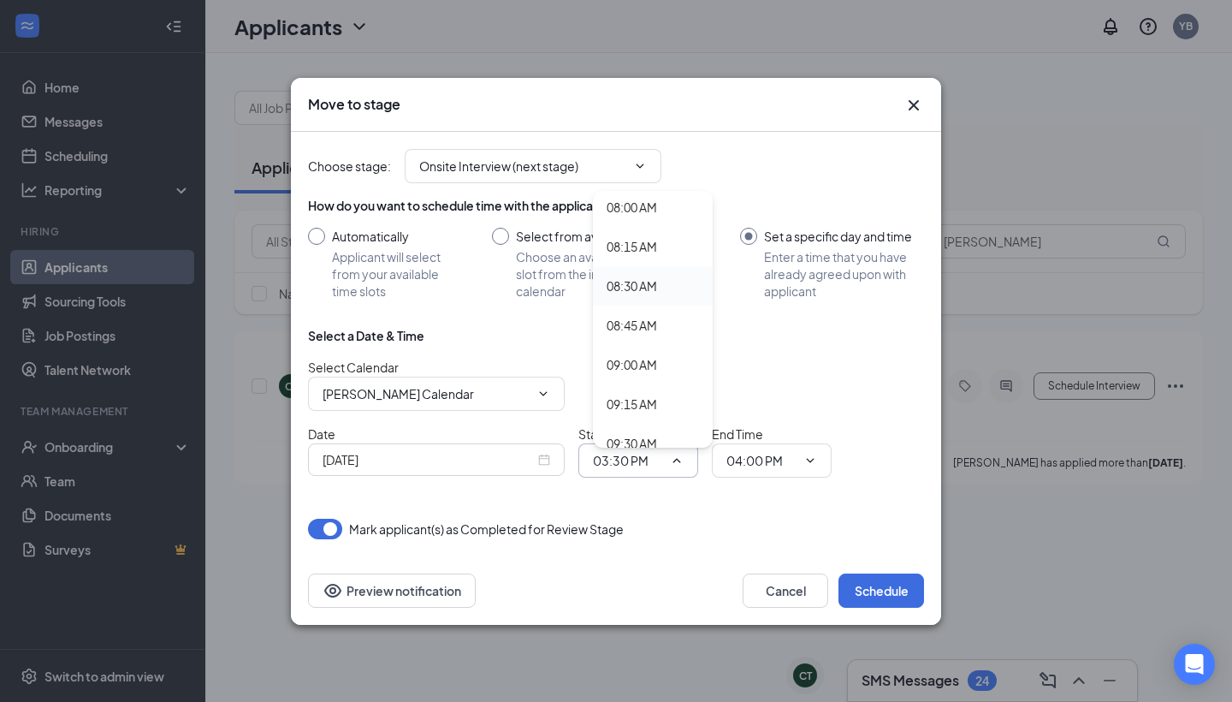
type input "08:30 AM"
click at [755, 456] on input "04:00 PM" at bounding box center [761, 460] width 70 height 19
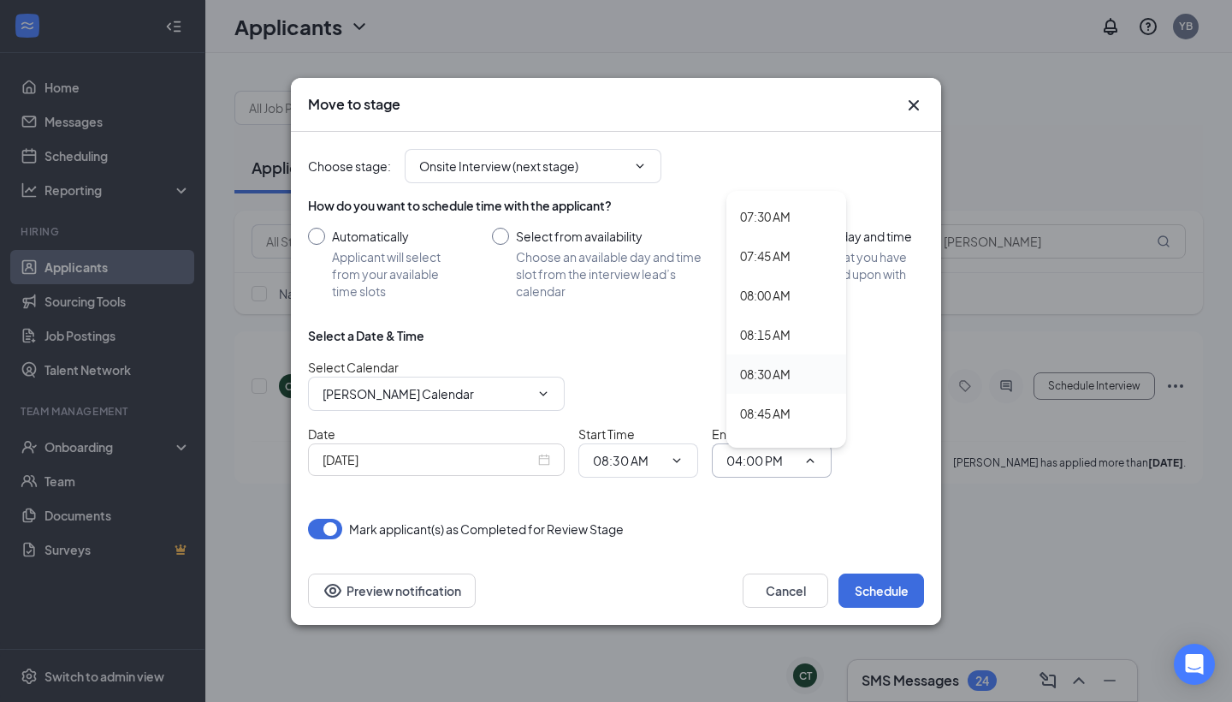
scroll to position [1210, 0]
click at [762, 406] on div "09:00 AM" at bounding box center [786, 417] width 120 height 39
type input "09:00 AM"
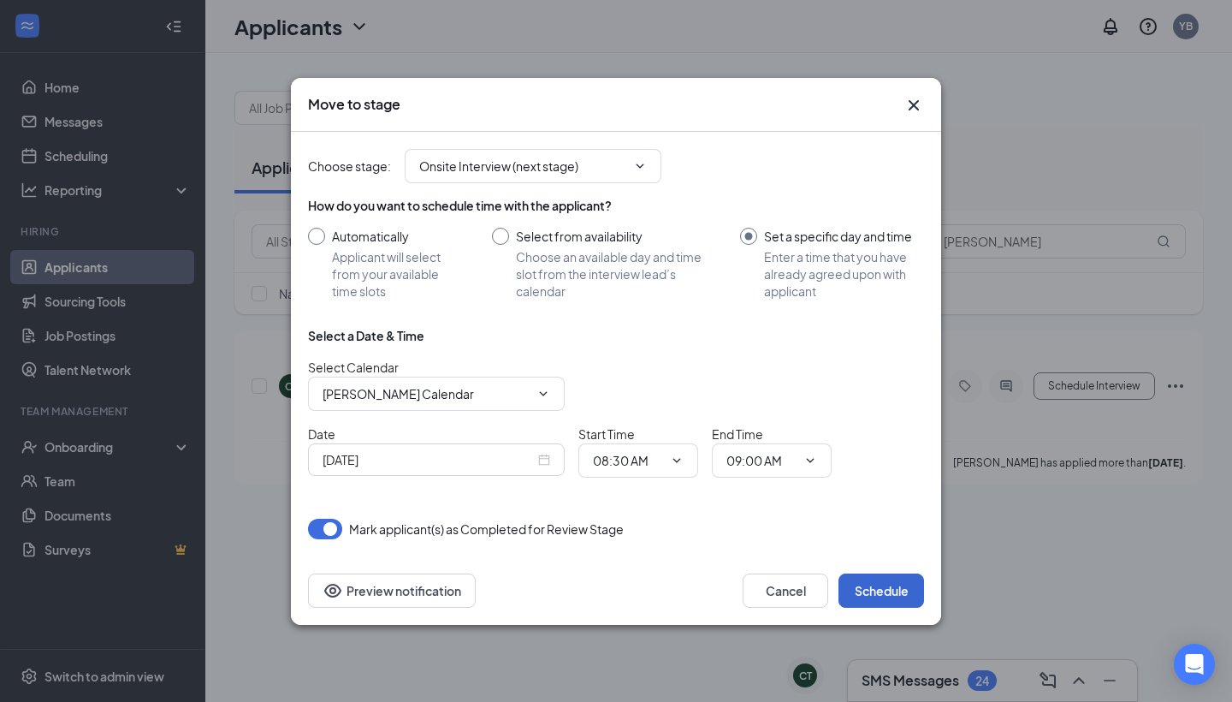
click at [876, 597] on button "Schedule" at bounding box center [882, 590] width 86 height 34
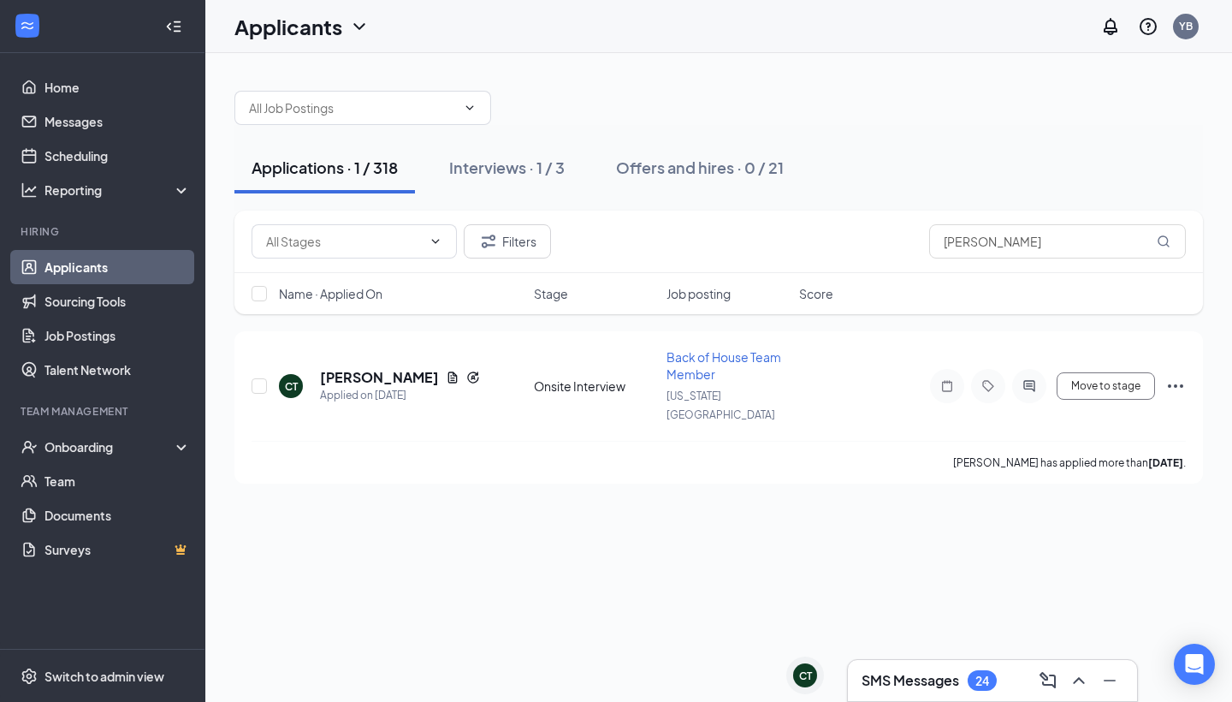
click at [938, 675] on h3 "SMS Messages" at bounding box center [911, 680] width 98 height 19
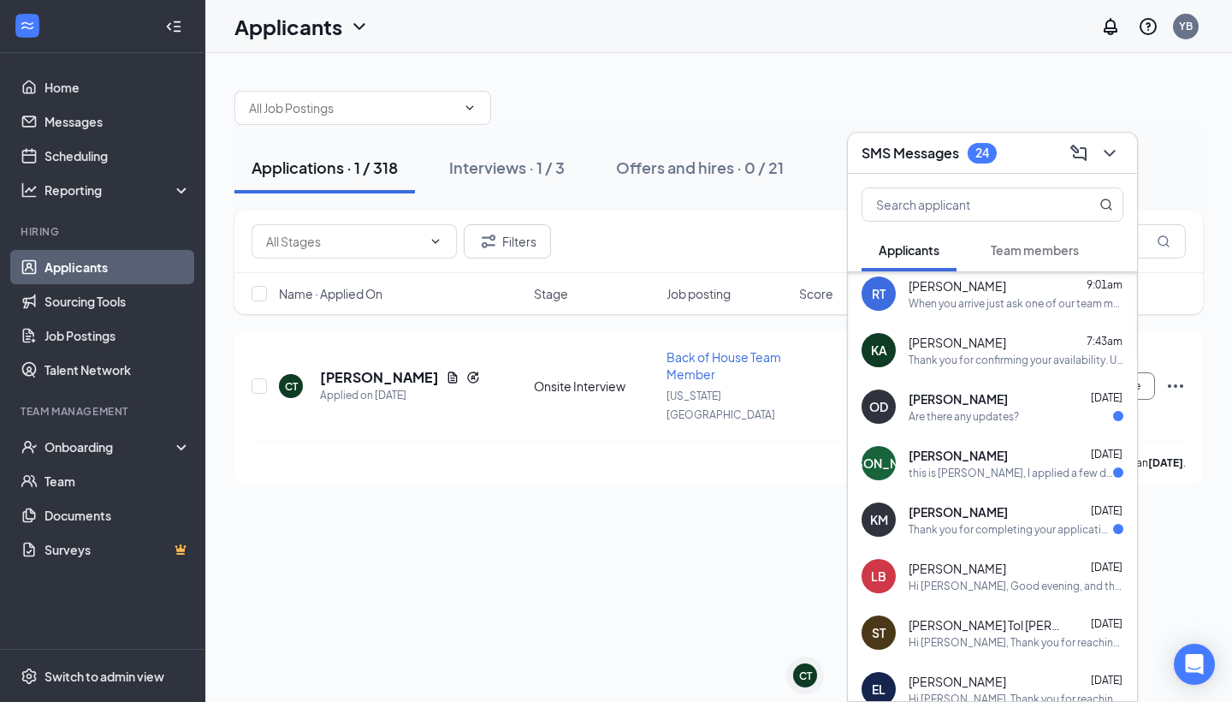
scroll to position [281, 0]
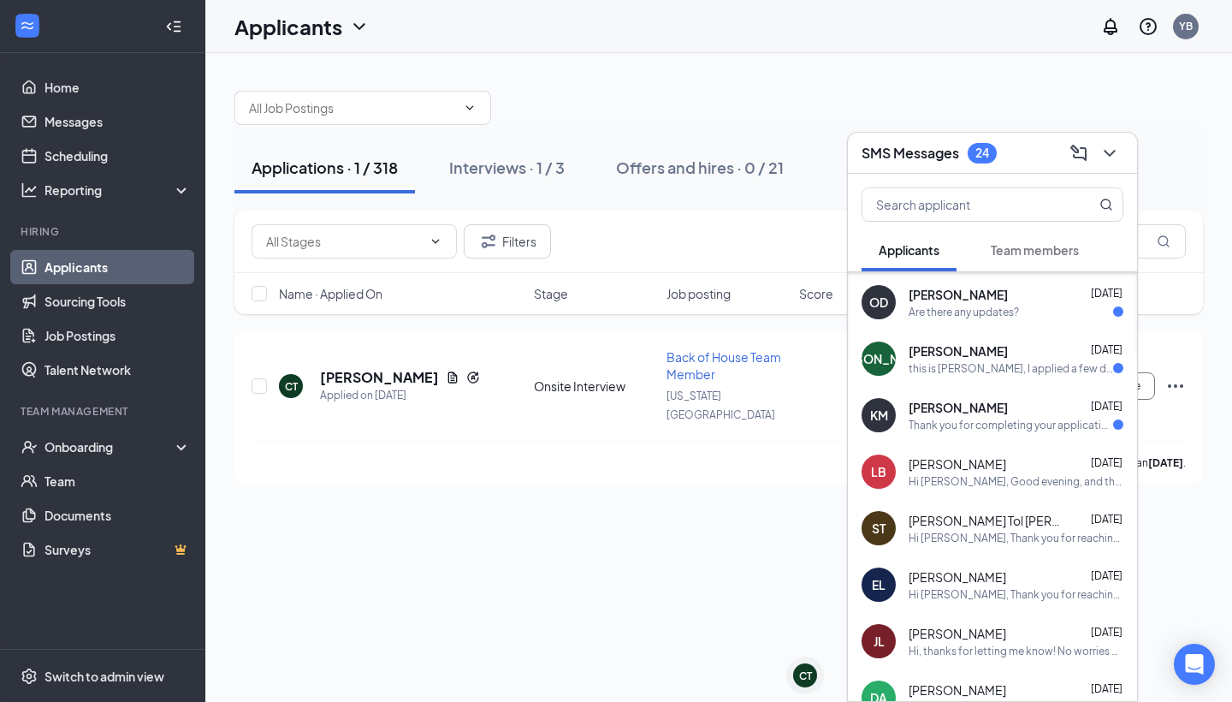
click at [1004, 600] on div "Hi [PERSON_NAME], Thank you for reaching out! Yes, we have received your applic…" at bounding box center [1016, 594] width 215 height 15
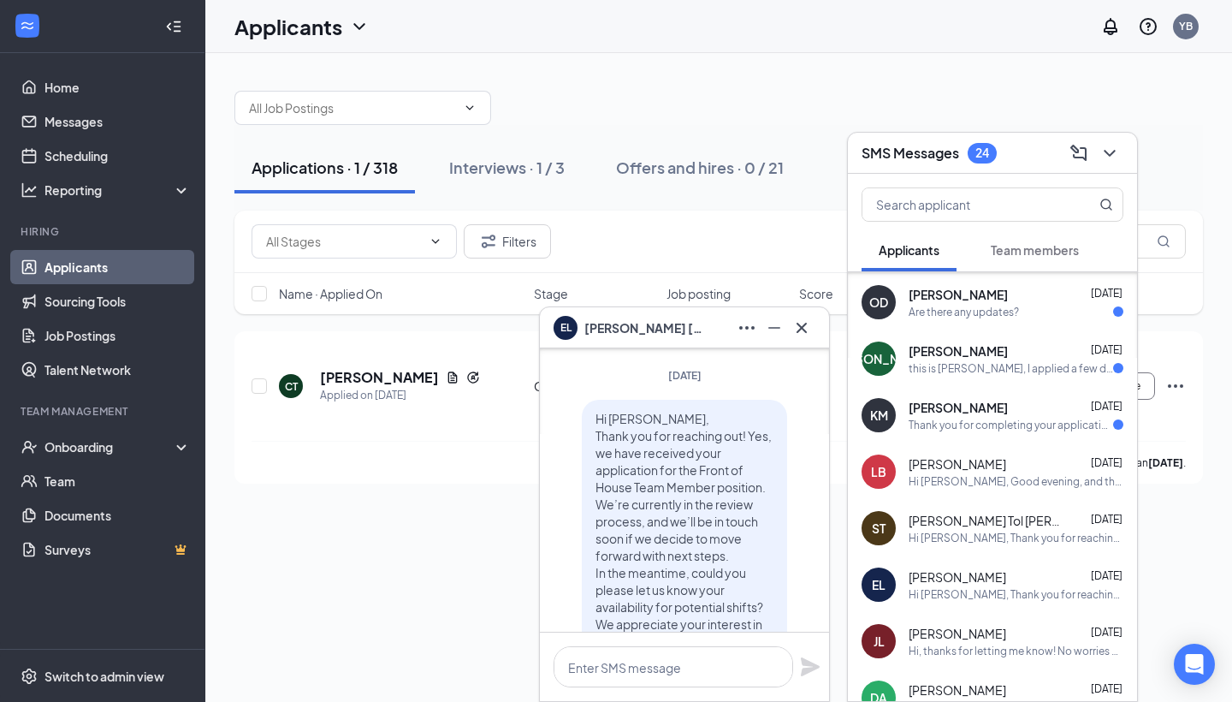
scroll to position [-104, 0]
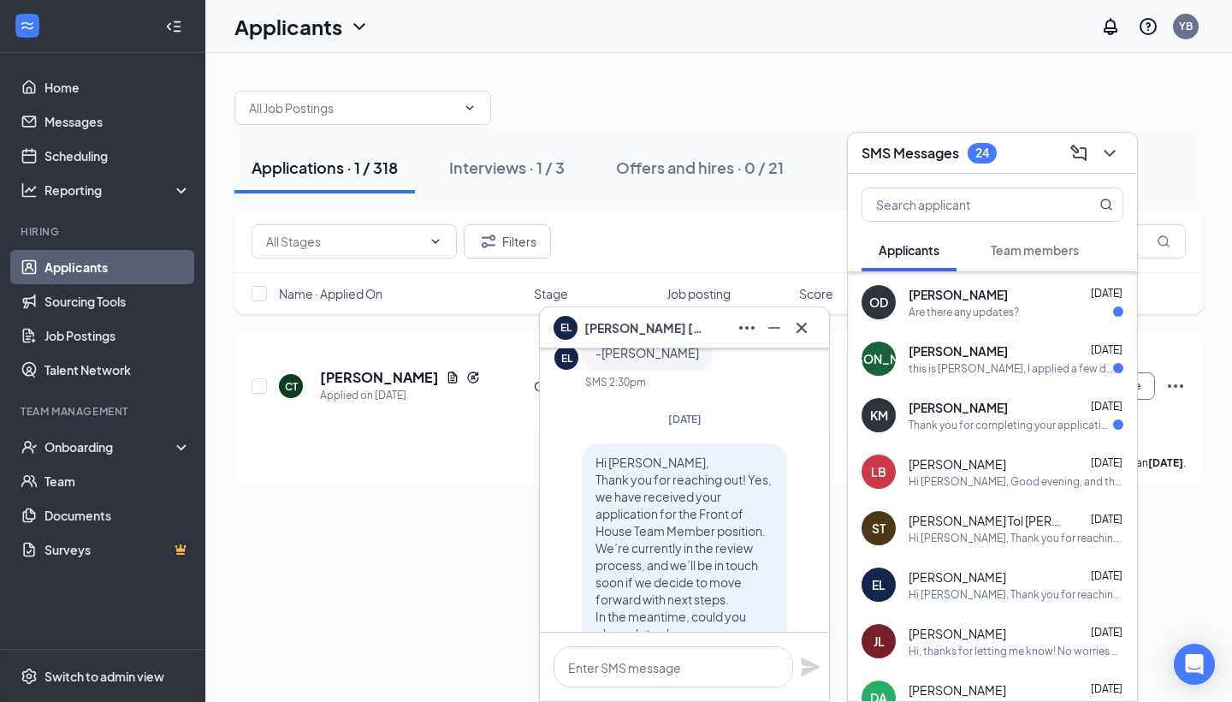
click at [1052, 648] on div "Hi, thanks for letting me know! No worries at all, I completely understand. I’l…" at bounding box center [1016, 650] width 215 height 15
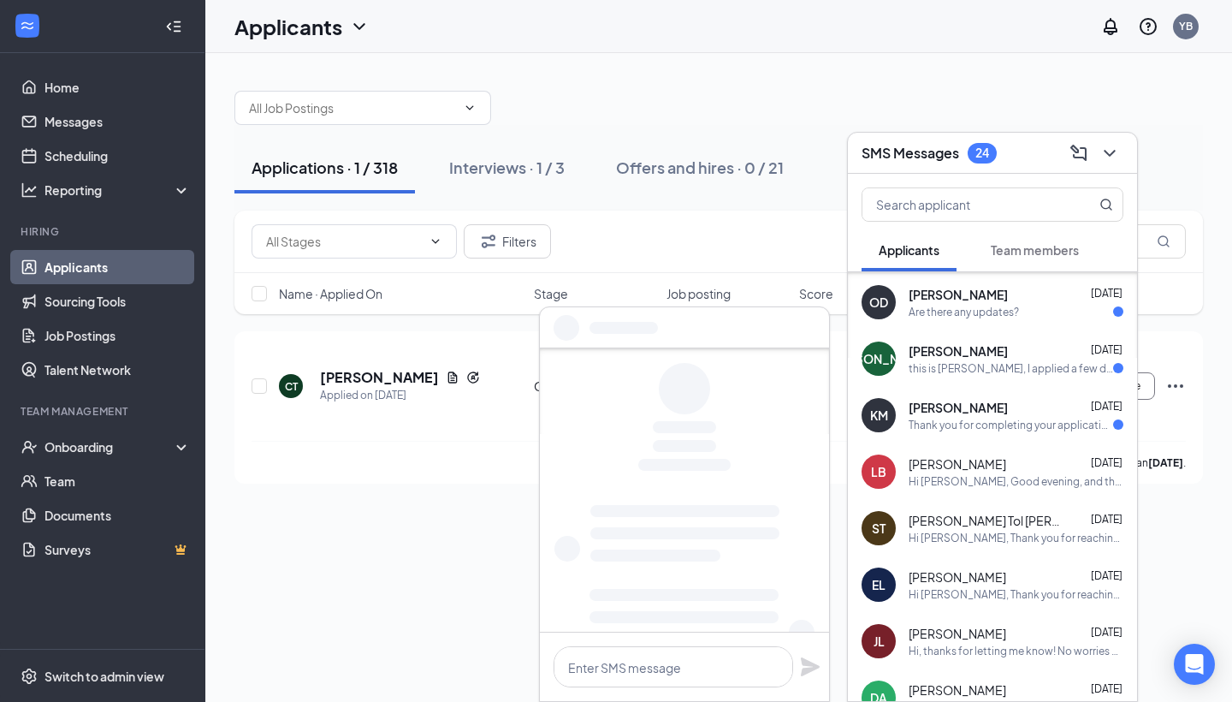
scroll to position [0, 0]
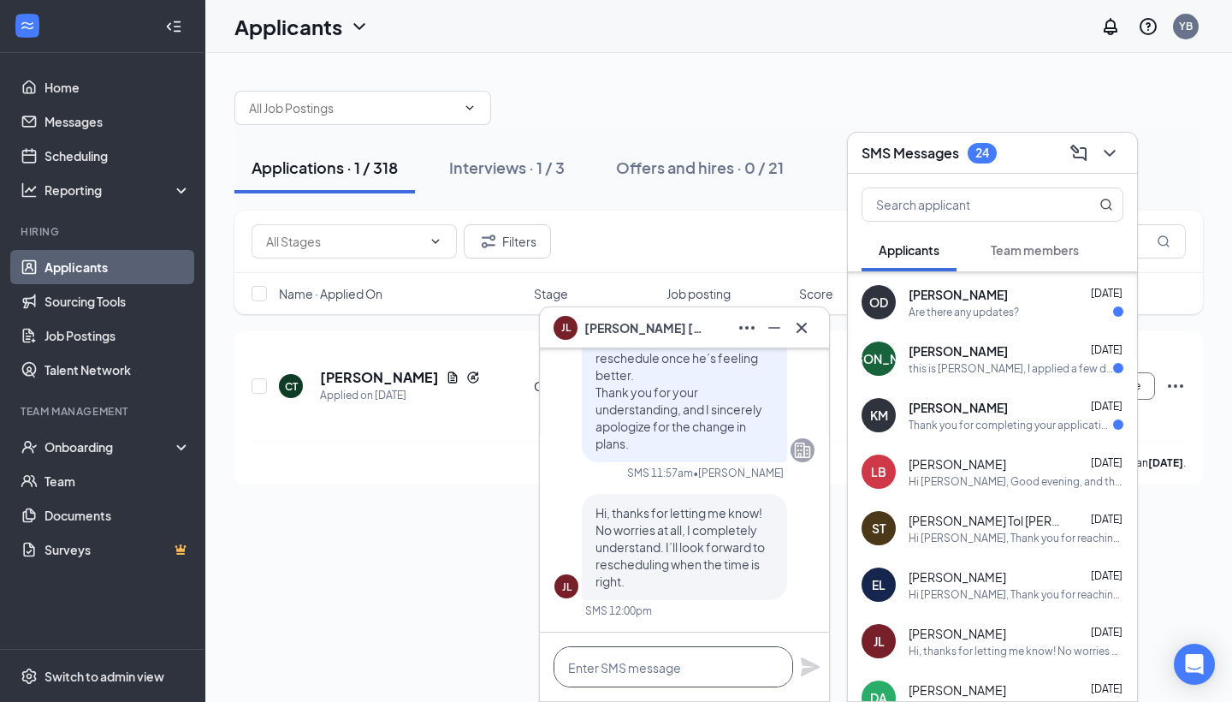
click at [623, 664] on textarea at bounding box center [674, 666] width 240 height 41
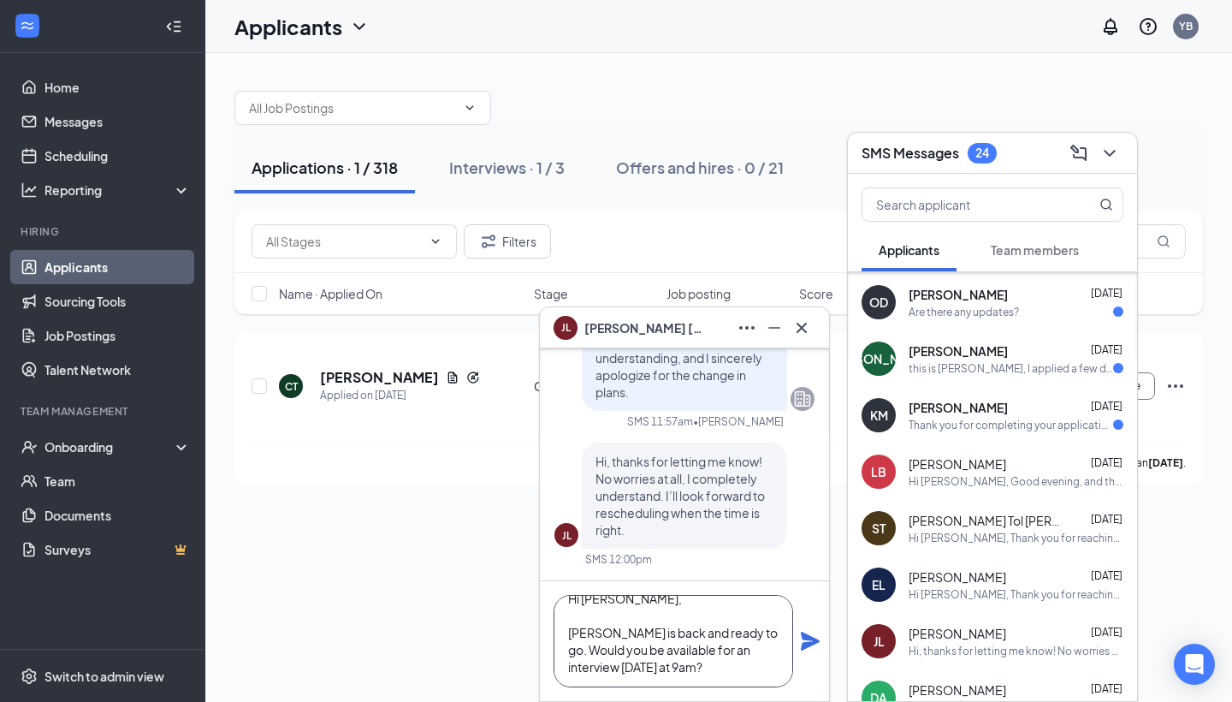
scroll to position [35, 0]
type textarea "Hi [PERSON_NAME], [PERSON_NAME] is back and ready to go. Would you be available…"
click at [811, 651] on div "Hi [PERSON_NAME], [PERSON_NAME] is back and ready to go. Would you be available…" at bounding box center [684, 641] width 289 height 120
click at [807, 641] on icon "Plane" at bounding box center [810, 641] width 21 height 21
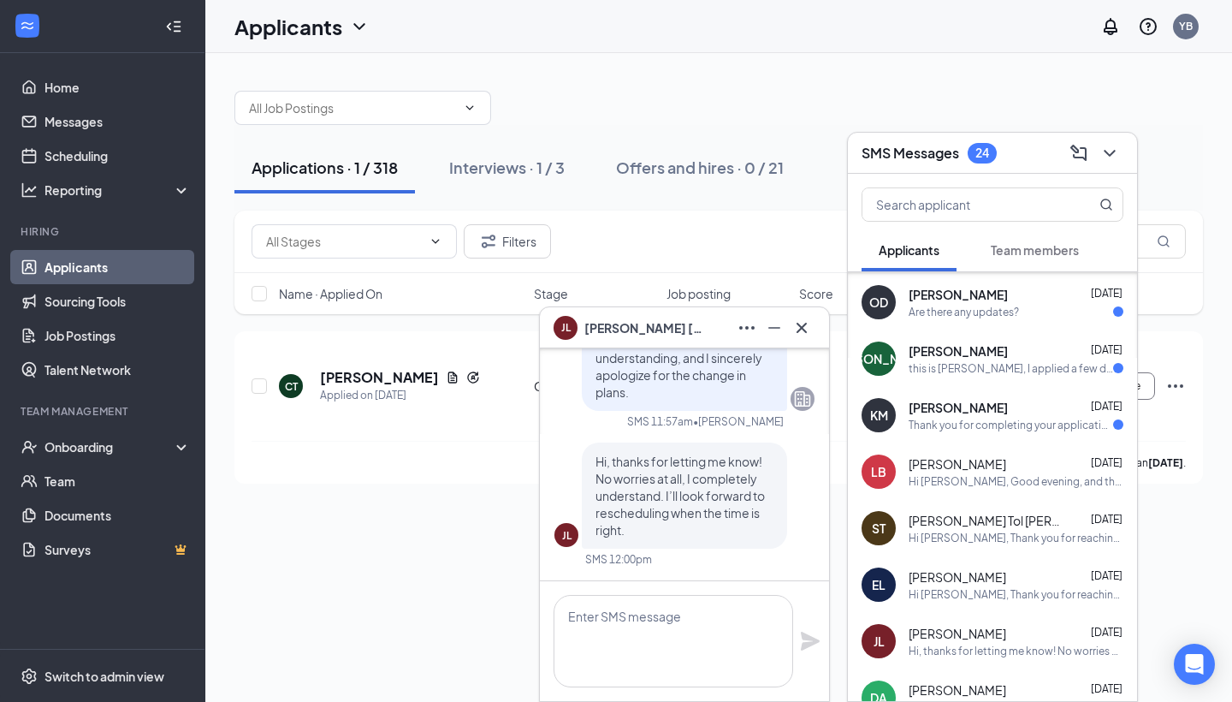
scroll to position [0, 0]
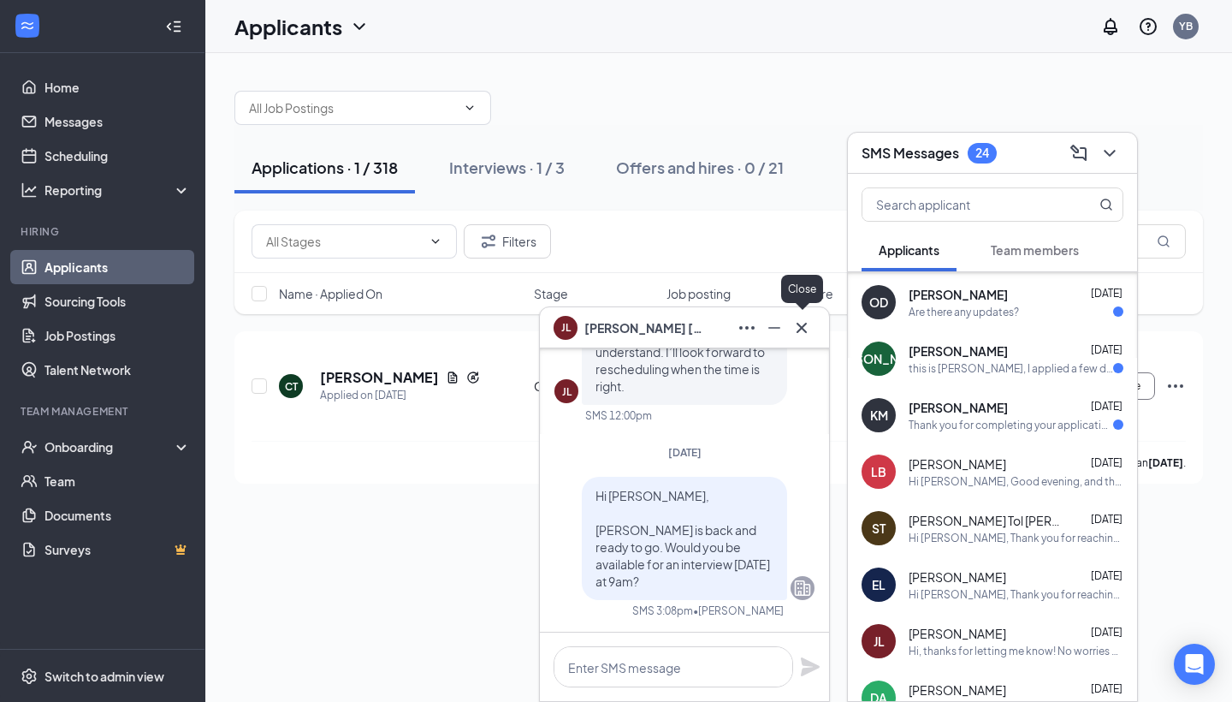
click at [804, 321] on icon "Cross" at bounding box center [801, 327] width 21 height 21
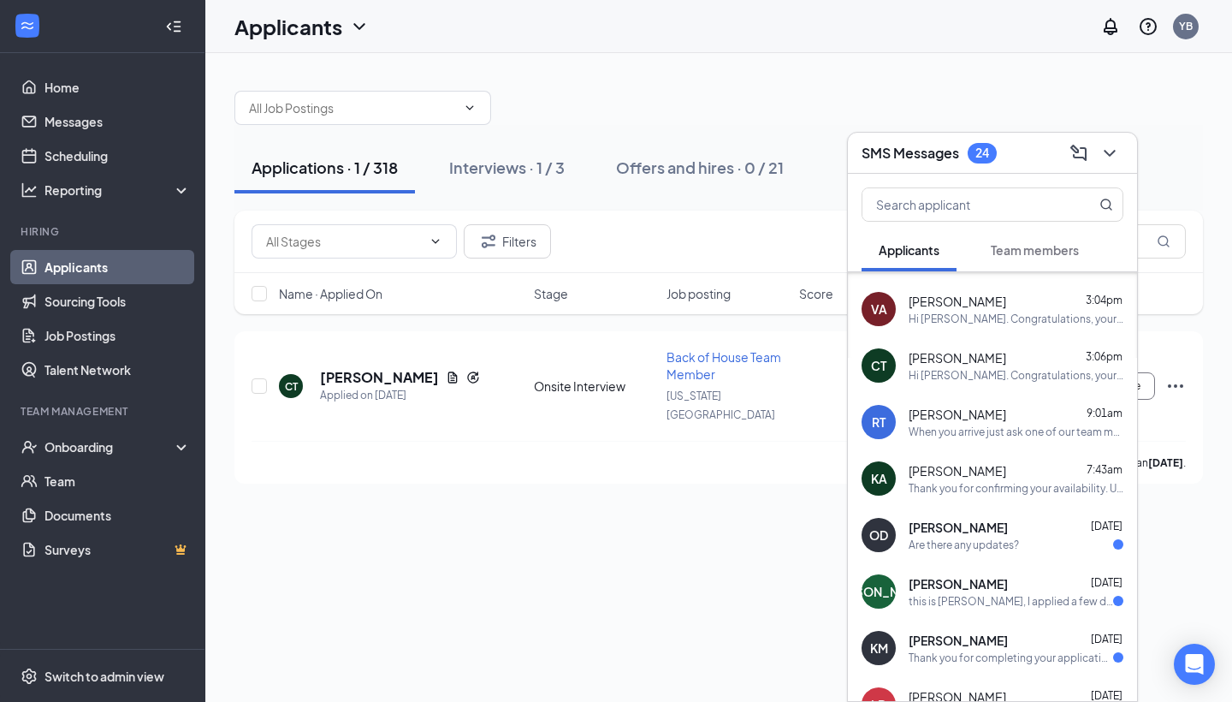
scroll to position [44, 0]
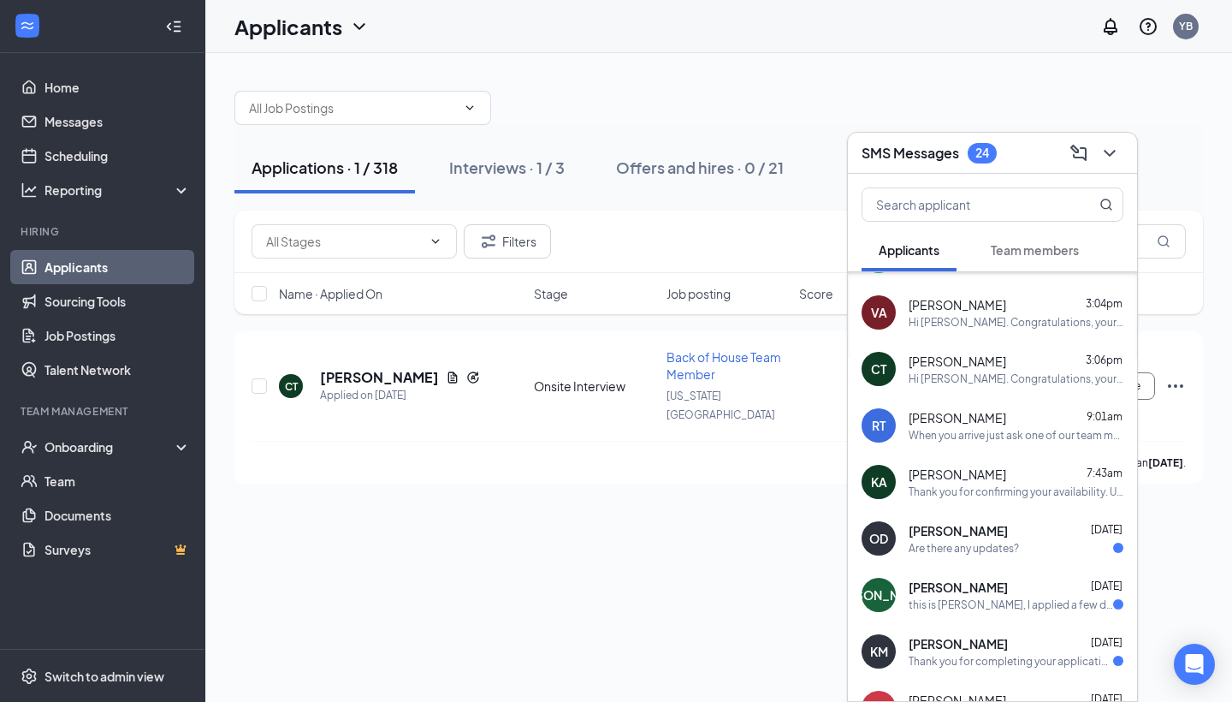
click at [1034, 538] on div "[PERSON_NAME] [DATE]" at bounding box center [1016, 530] width 215 height 17
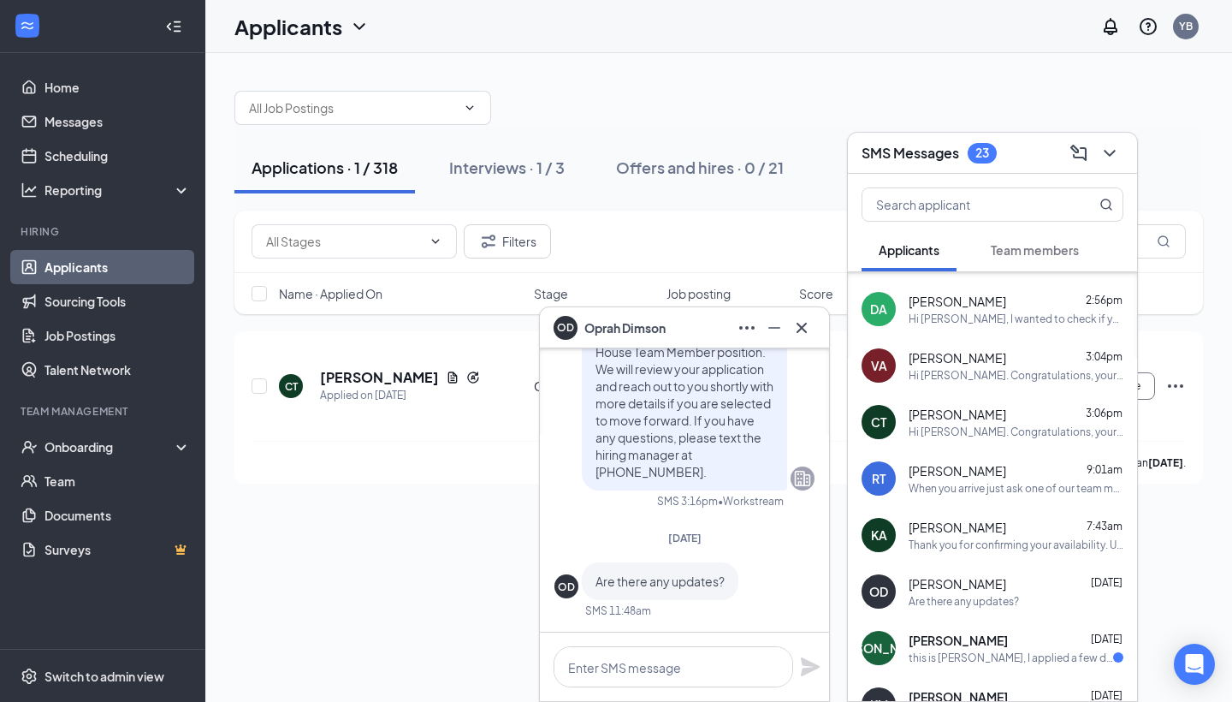
scroll to position [52, 0]
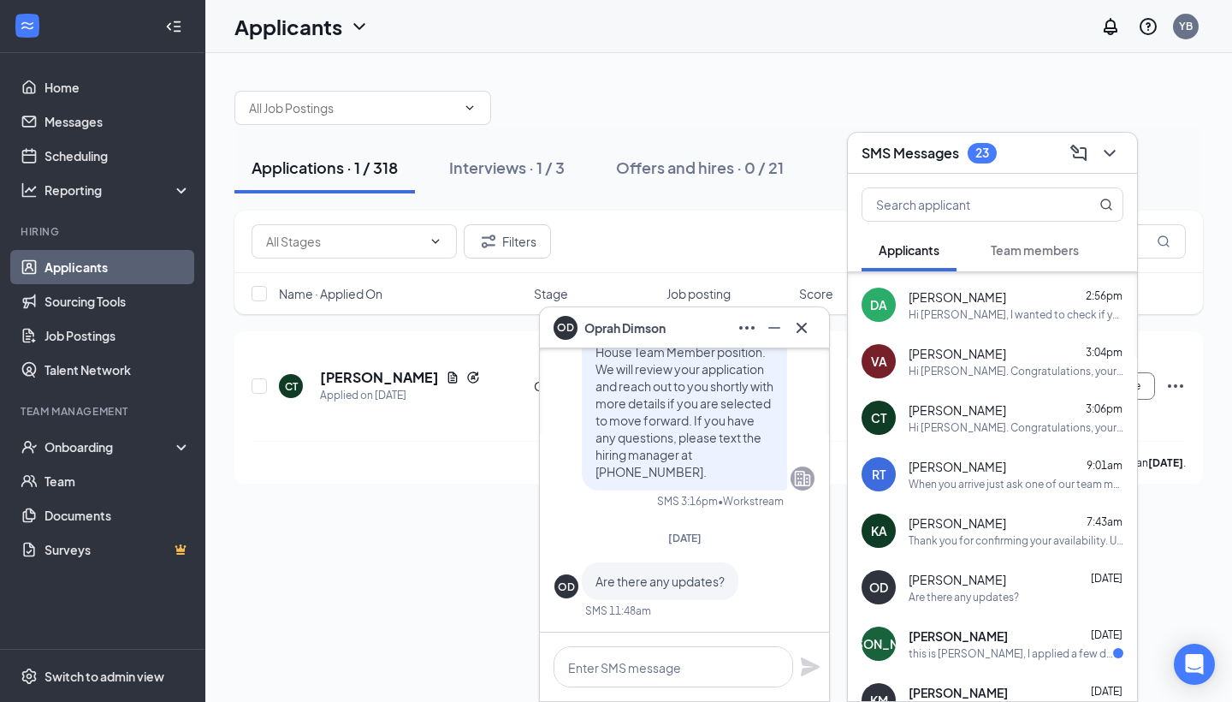
click at [1003, 637] on div "[PERSON_NAME] [DATE]" at bounding box center [1016, 635] width 215 height 17
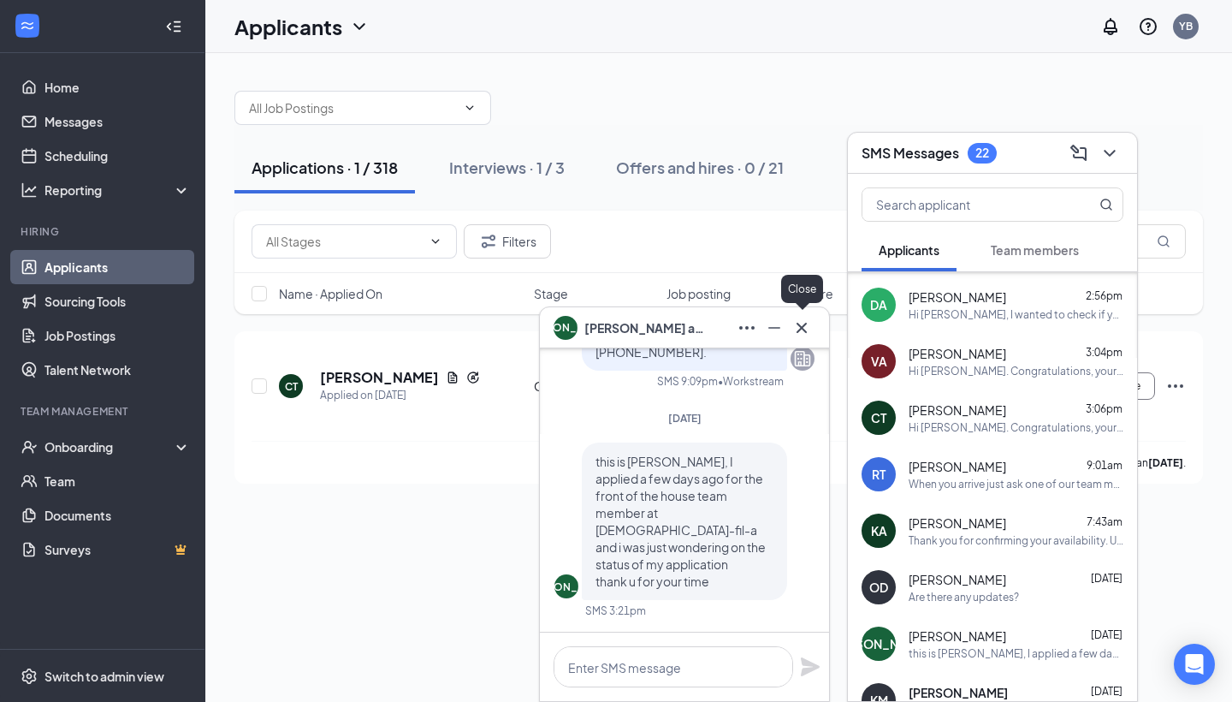
click at [801, 324] on icon "Cross" at bounding box center [801, 327] width 21 height 21
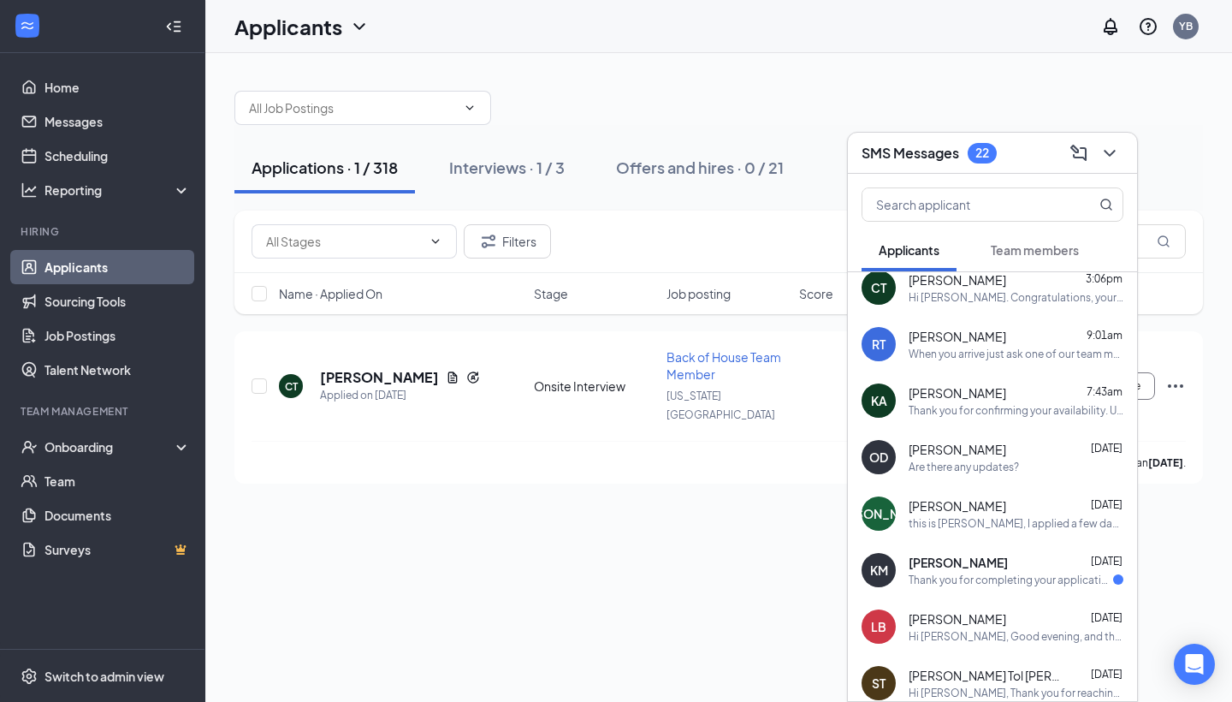
scroll to position [0, 0]
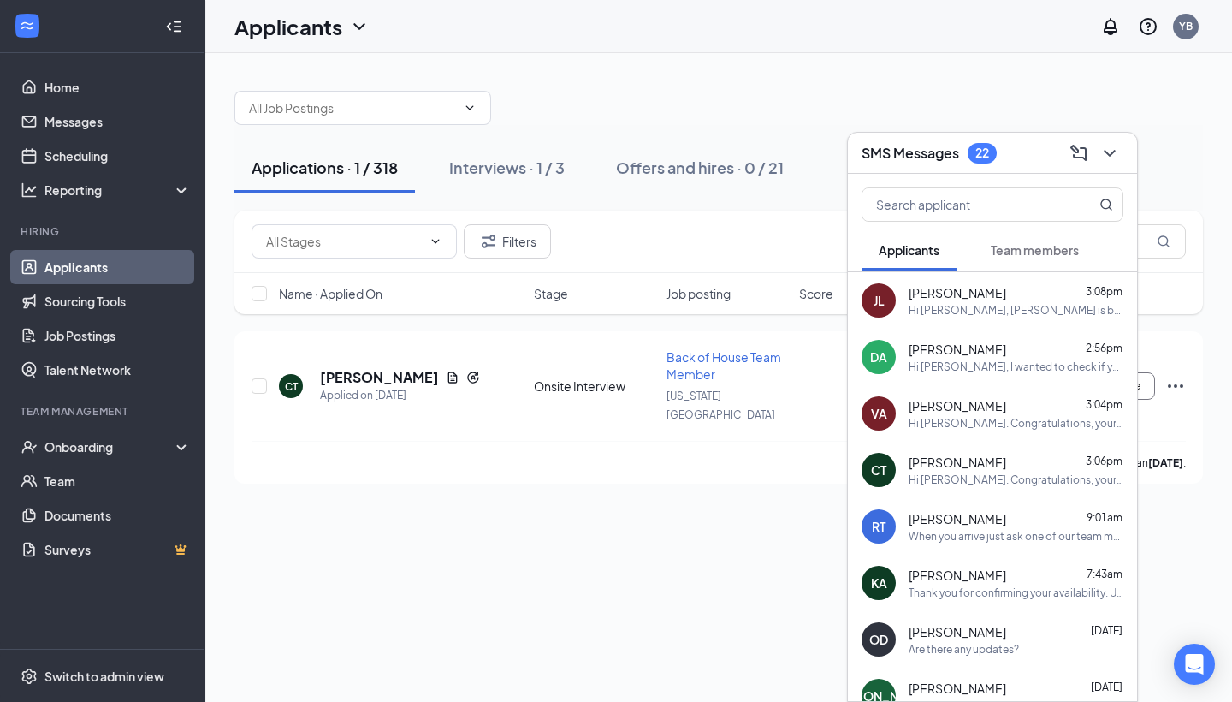
click at [1001, 530] on div "When you arrive just ask one of our team members that you have an interview wit…" at bounding box center [1016, 536] width 215 height 15
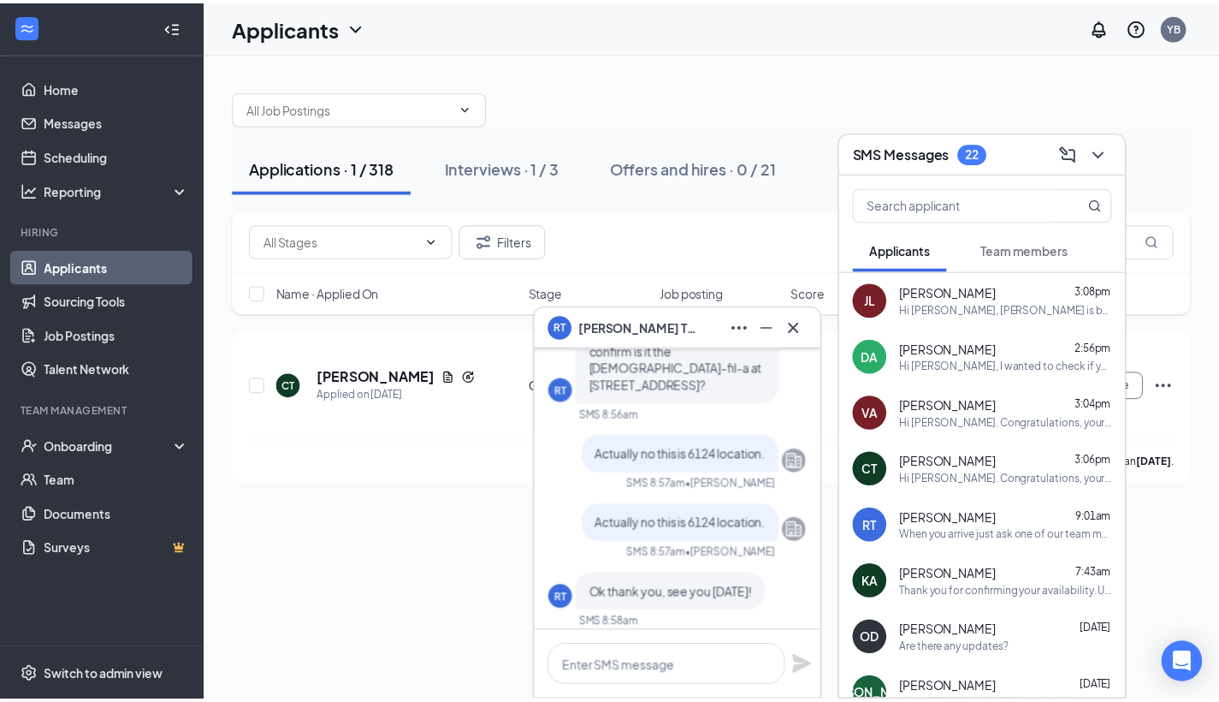
scroll to position [-269, 0]
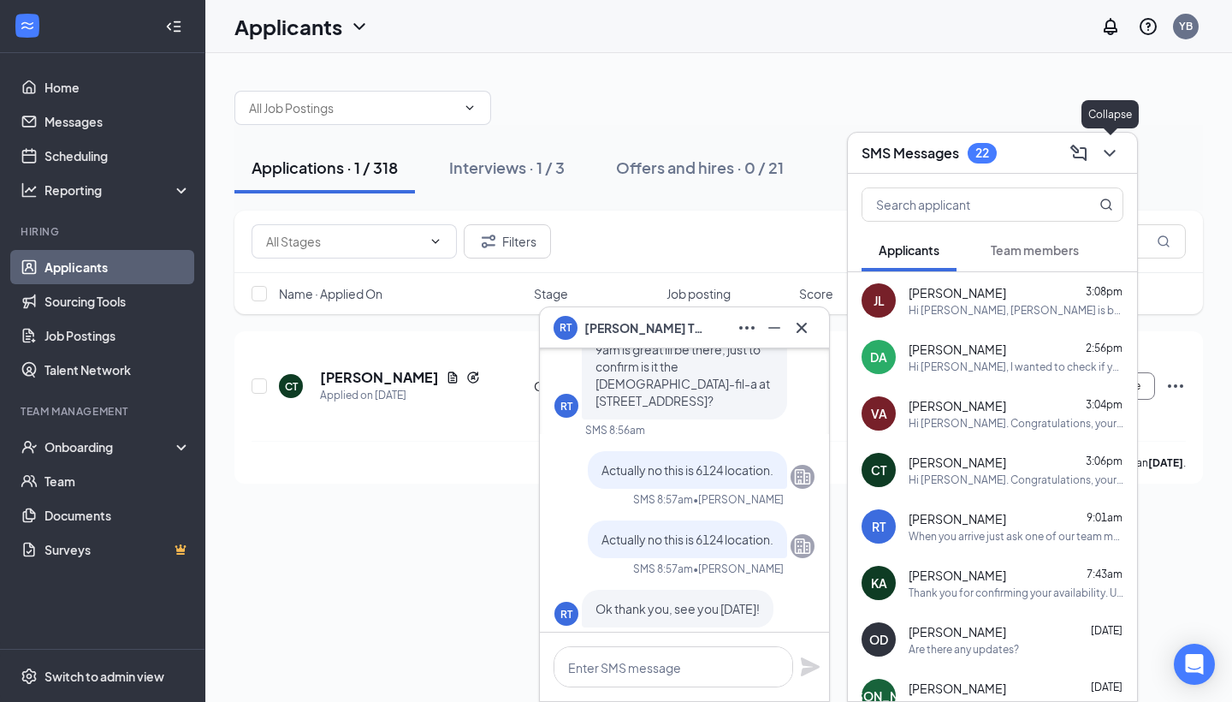
click at [1105, 156] on icon "ChevronDown" at bounding box center [1109, 153] width 21 height 21
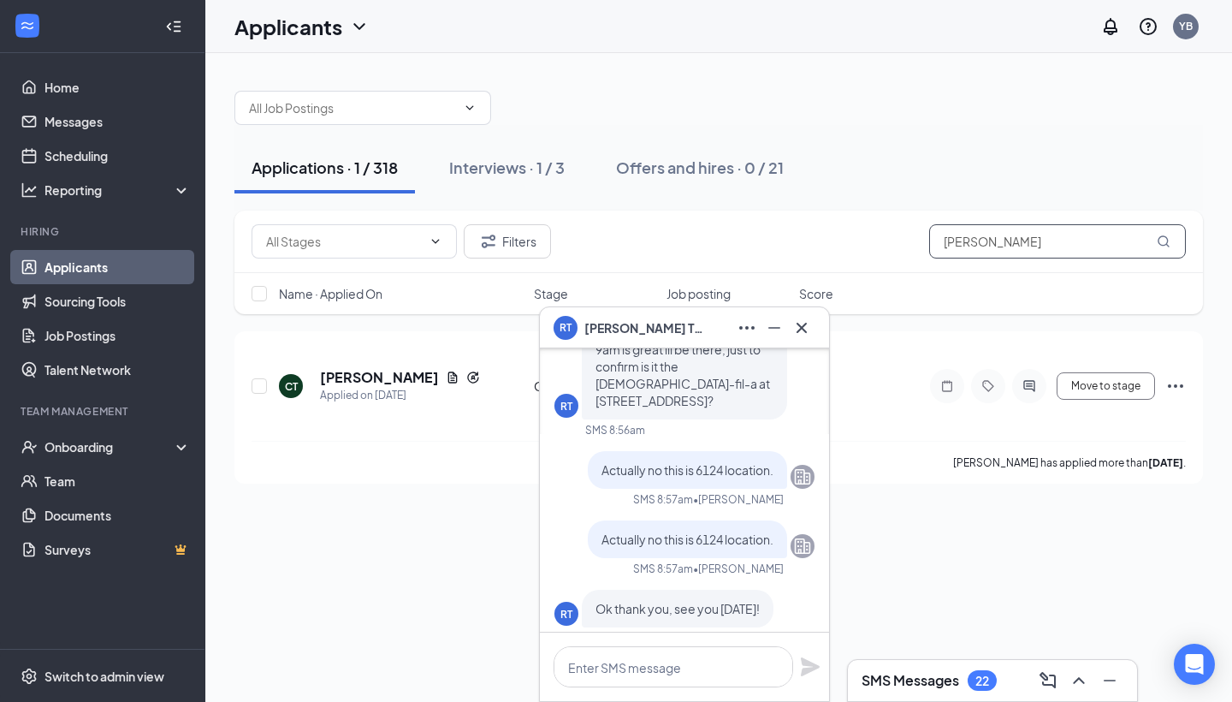
click at [1054, 239] on input "[PERSON_NAME]" at bounding box center [1057, 241] width 257 height 34
type input "c"
type input "Nobel"
drag, startPoint x: 928, startPoint y: 247, endPoint x: 801, endPoint y: 323, distance: 147.3
click at [801, 323] on icon "Cross" at bounding box center [801, 327] width 21 height 21
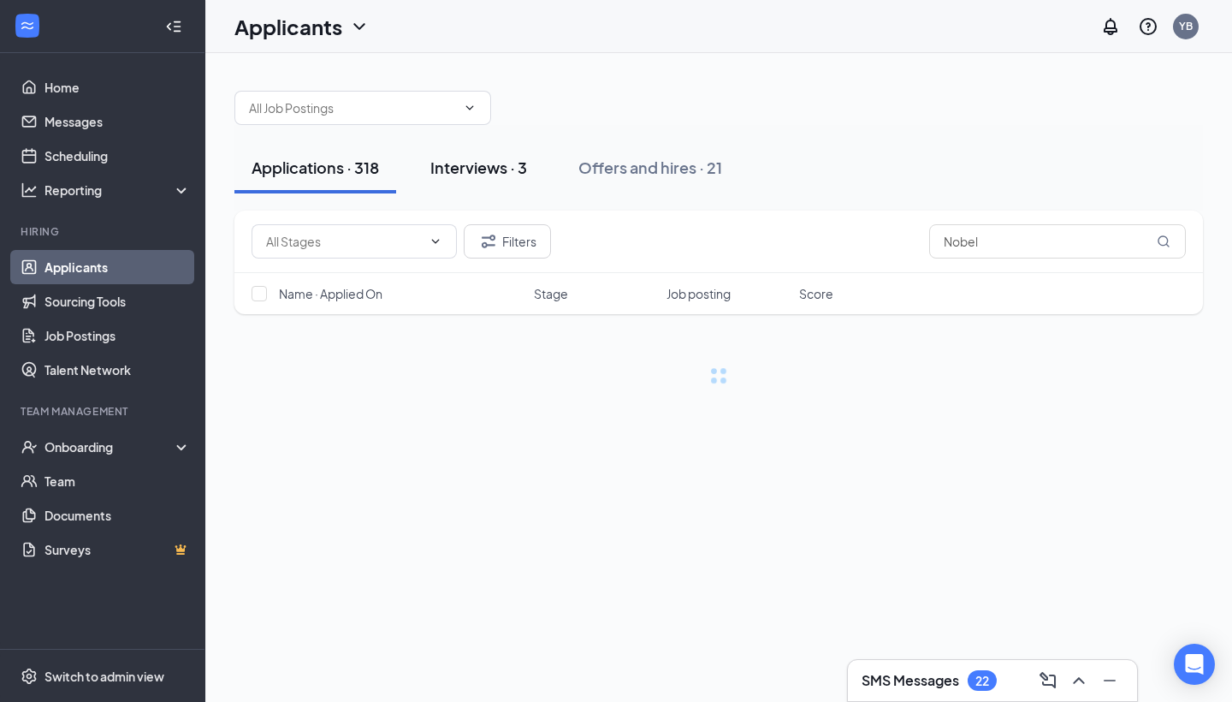
click at [480, 156] on button "Interviews · 3" at bounding box center [478, 167] width 131 height 51
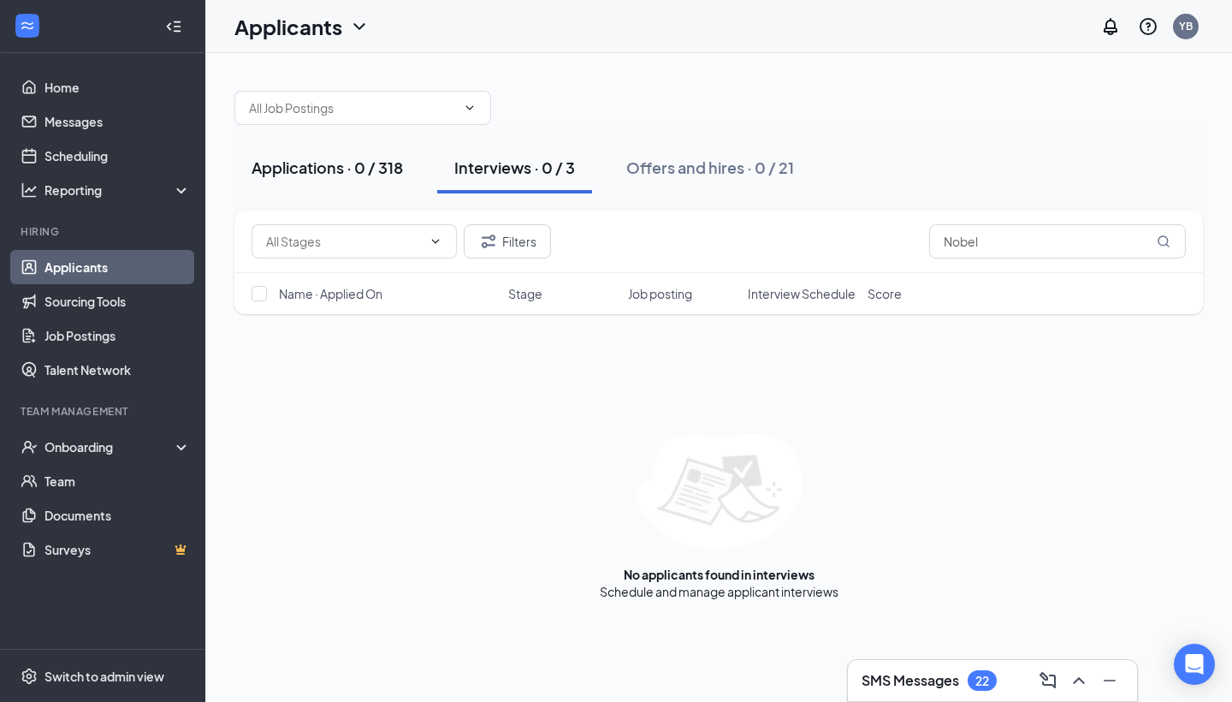
click at [317, 168] on div "Applications · 0 / 318" at bounding box center [327, 167] width 151 height 21
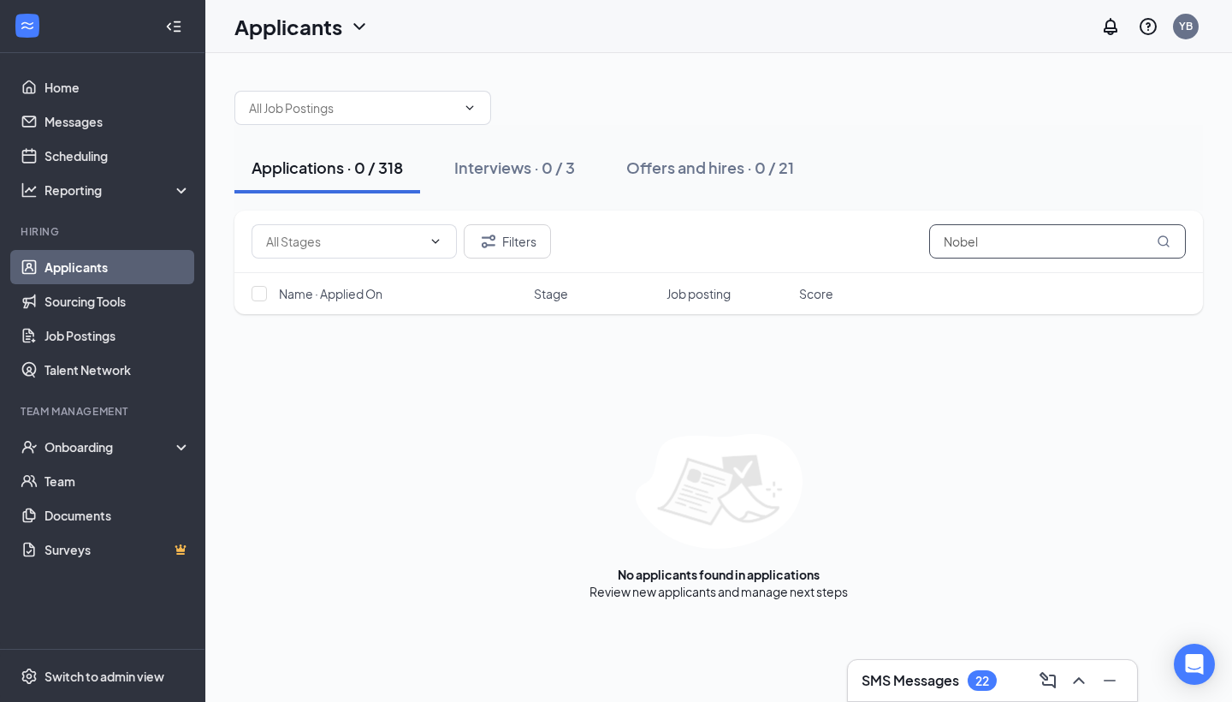
click at [982, 255] on input "Nobel" at bounding box center [1057, 241] width 257 height 34
type input "N"
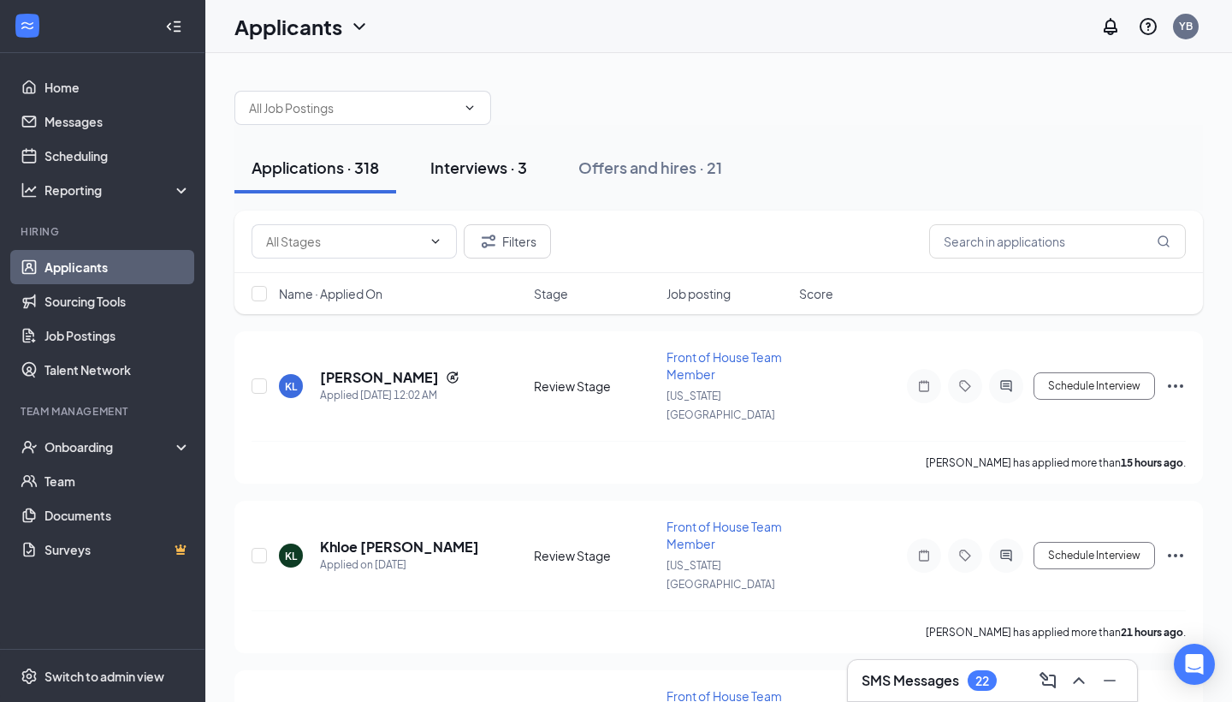
click at [542, 172] on button "Interviews · 3" at bounding box center [478, 167] width 131 height 51
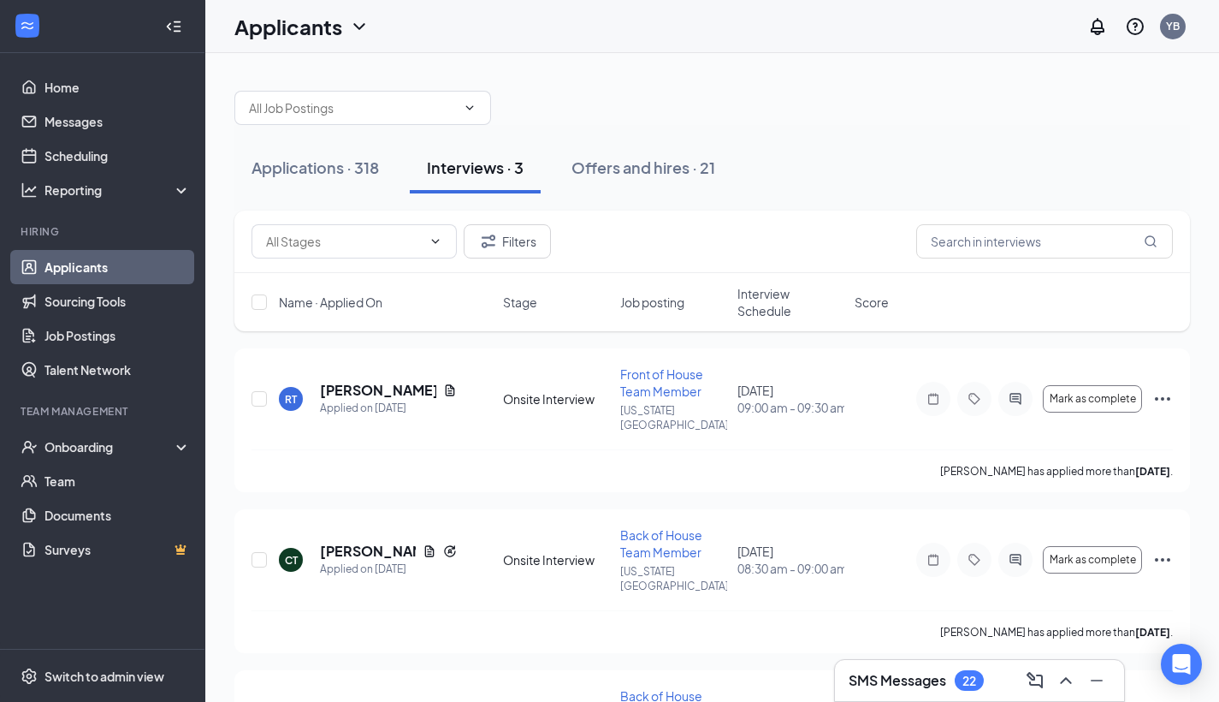
click at [871, 688] on div "SMS Messages 22" at bounding box center [980, 680] width 262 height 27
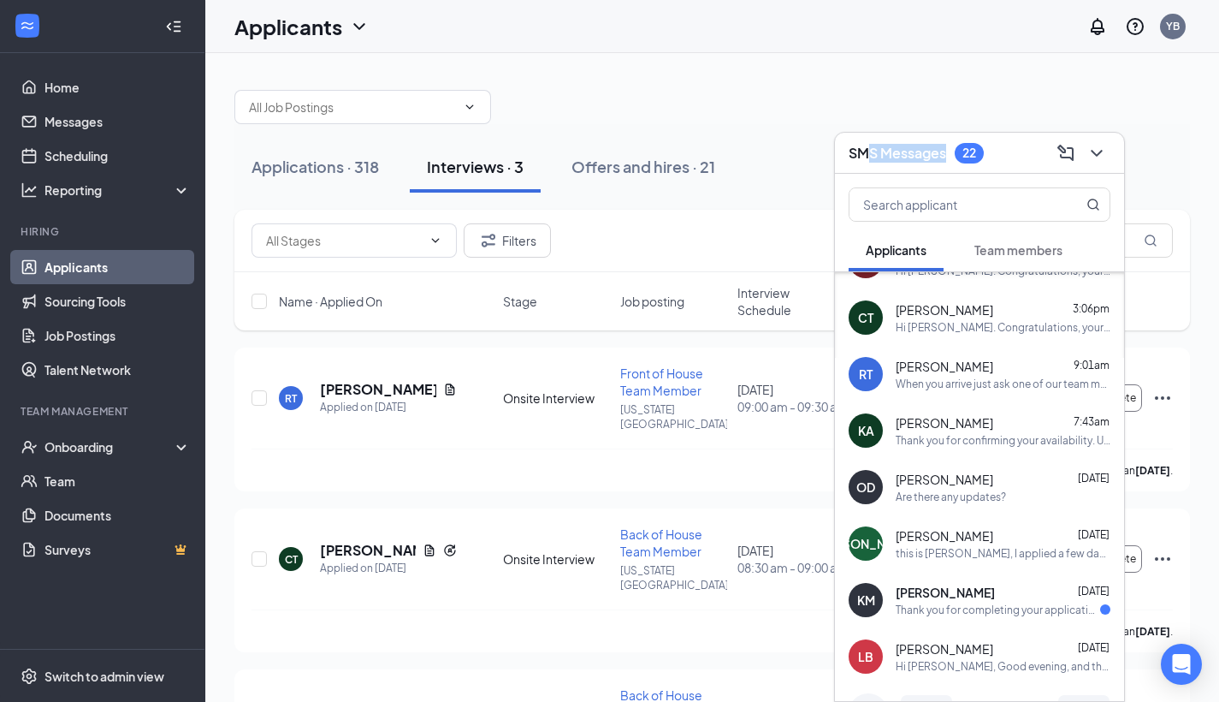
scroll to position [181, 0]
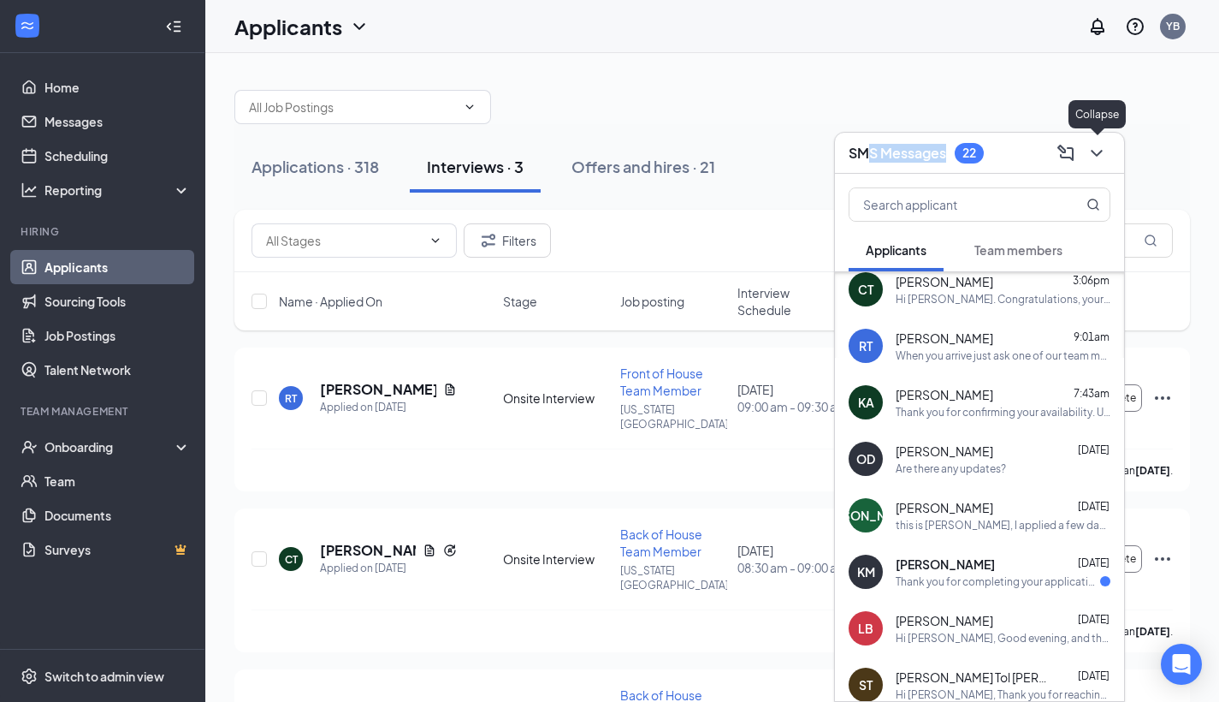
click at [1105, 151] on icon "ChevronDown" at bounding box center [1097, 153] width 21 height 21
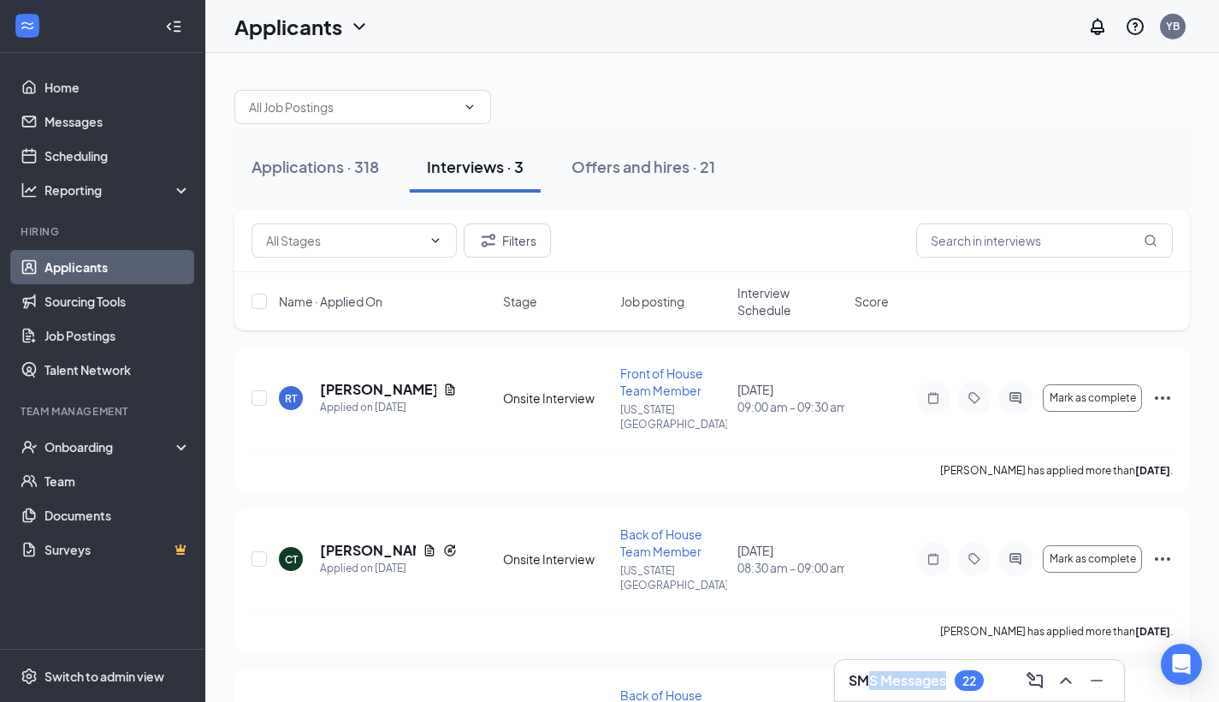
scroll to position [0, 0]
drag, startPoint x: 303, startPoint y: 168, endPoint x: 411, endPoint y: 180, distance: 108.5
click at [304, 168] on div "Applications · 318" at bounding box center [315, 166] width 127 height 21
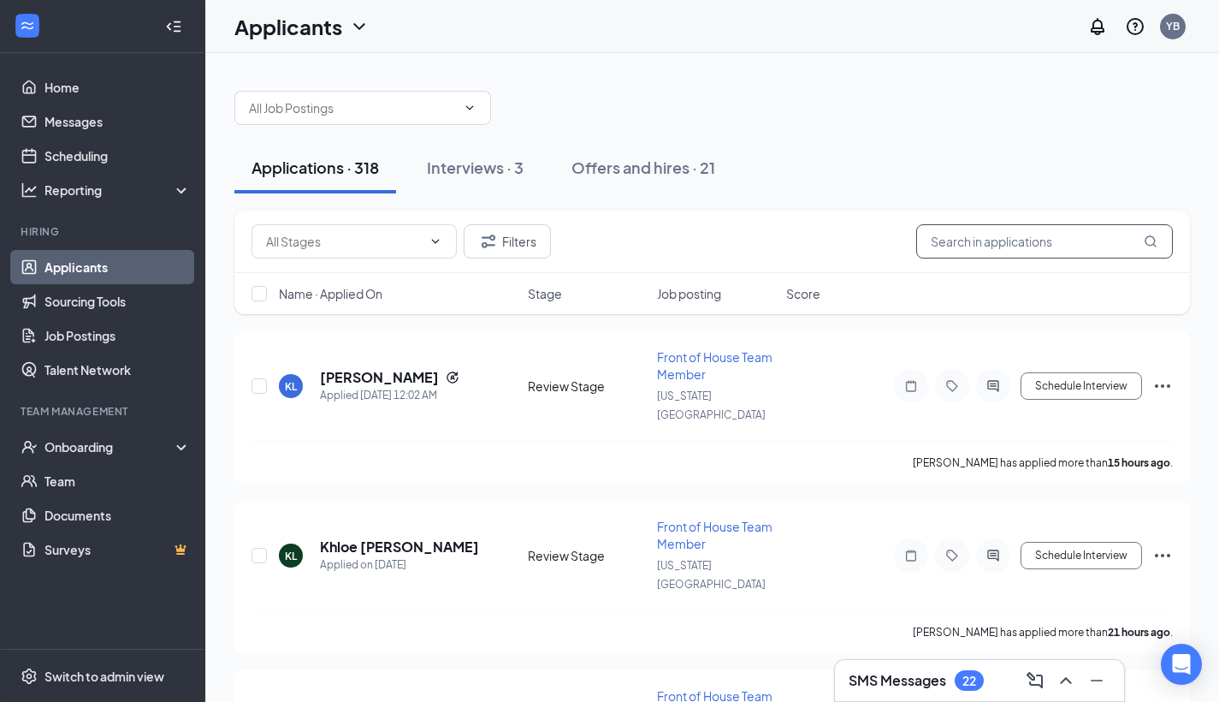
click at [996, 239] on input "text" at bounding box center [1044, 241] width 257 height 34
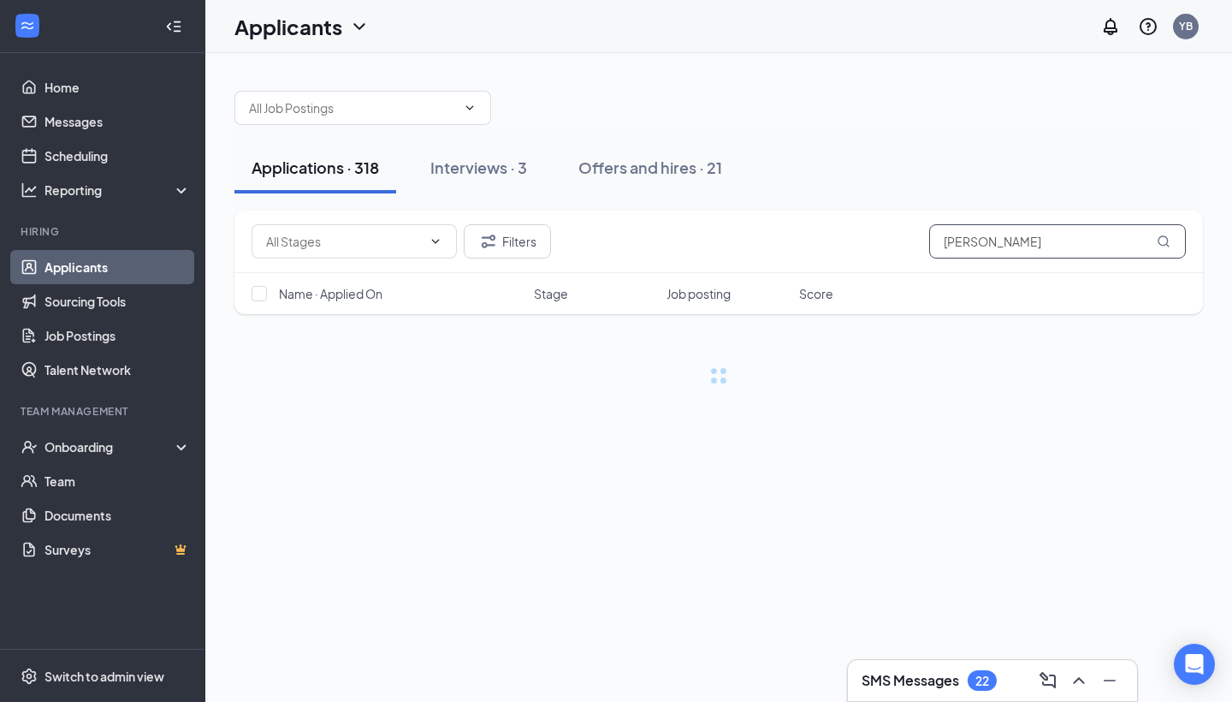
type input "[PERSON_NAME]"
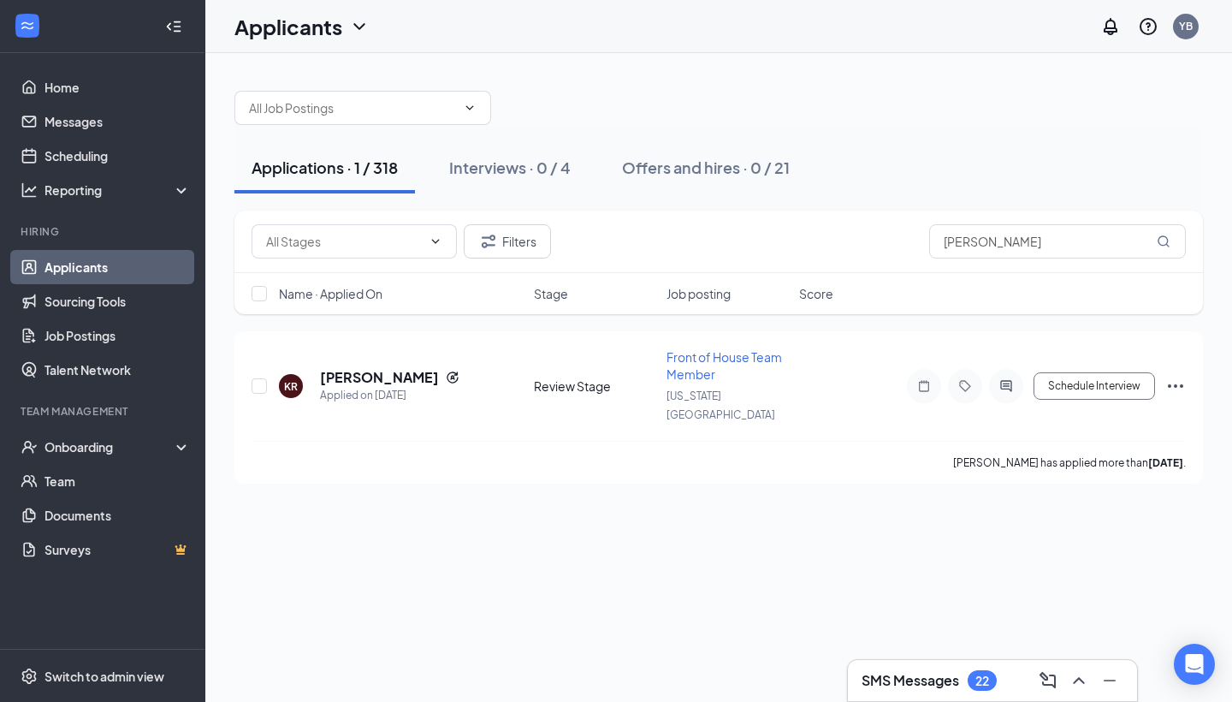
click at [914, 690] on div "SMS Messages 22" at bounding box center [929, 680] width 135 height 21
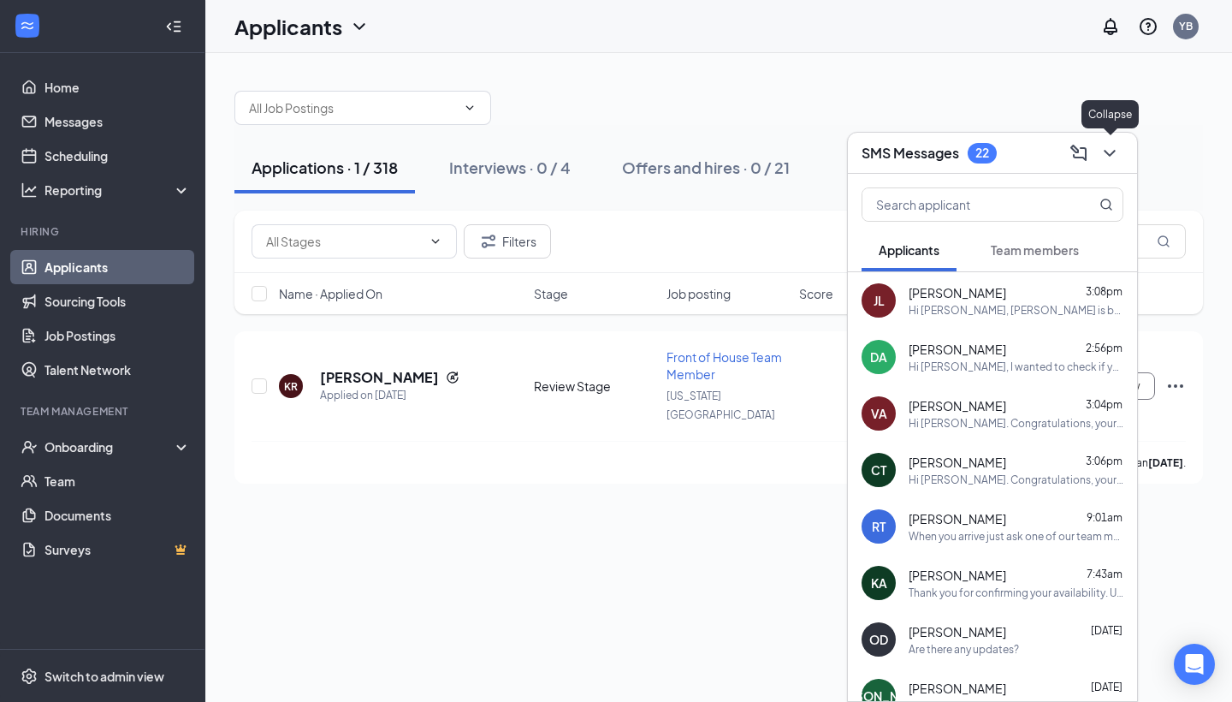
click at [1122, 155] on button at bounding box center [1109, 152] width 27 height 27
